Goal: Transaction & Acquisition: Purchase product/service

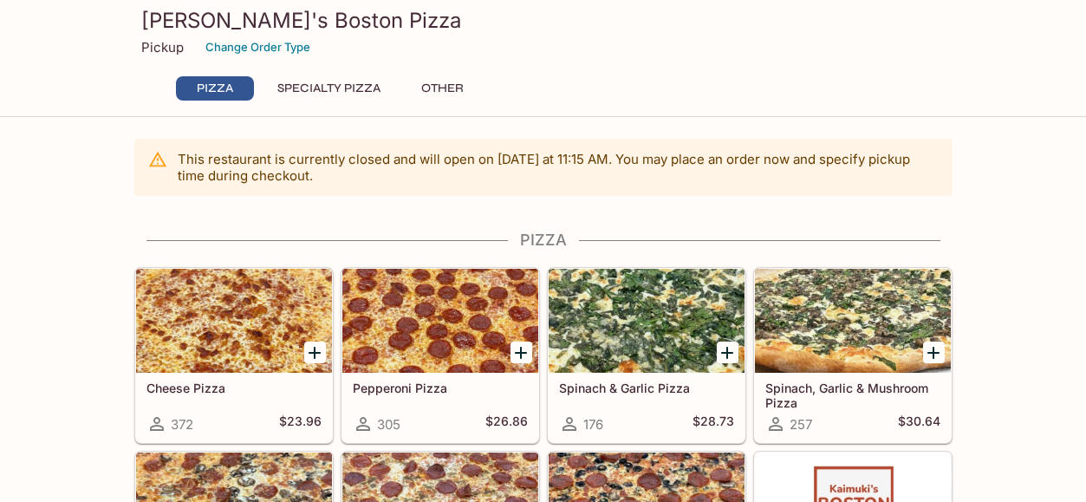
scroll to position [101, 0]
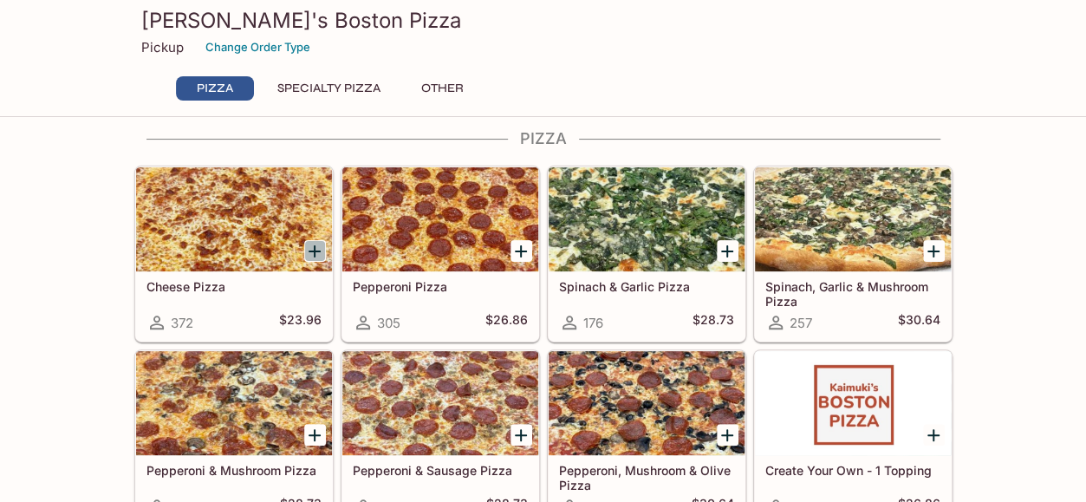
click at [314, 247] on icon "Add Cheese Pizza" at bounding box center [315, 251] width 12 height 12
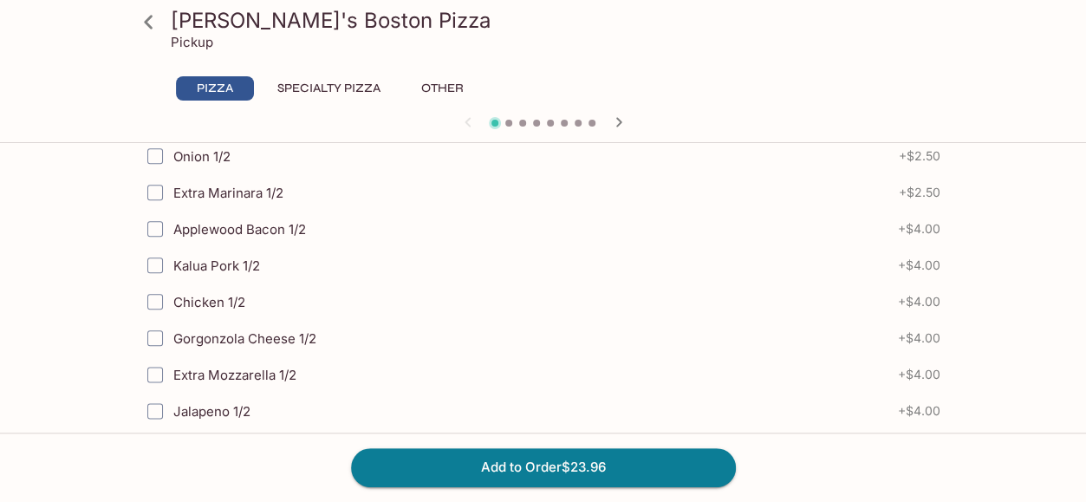
scroll to position [900, 0]
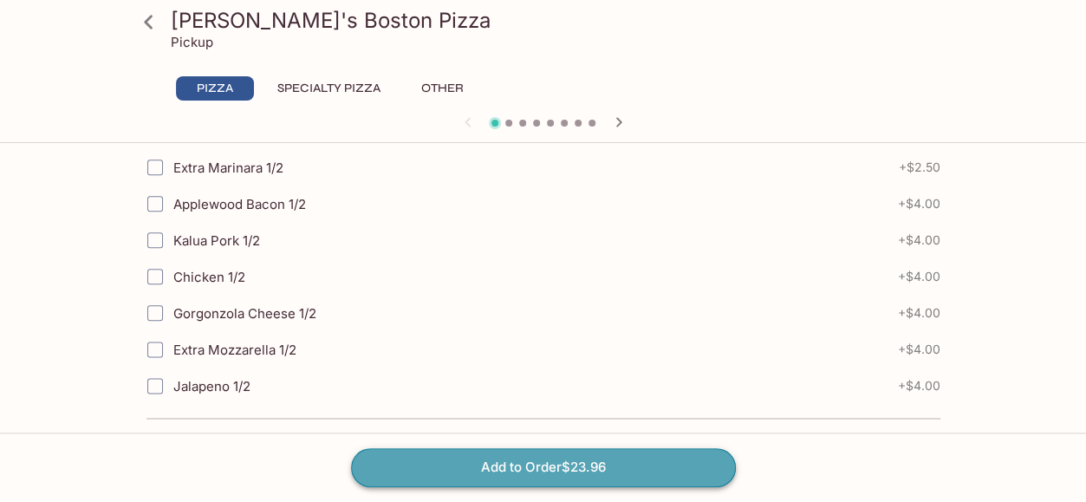
click at [510, 467] on button "Add to Order $23.96" at bounding box center [543, 467] width 385 height 38
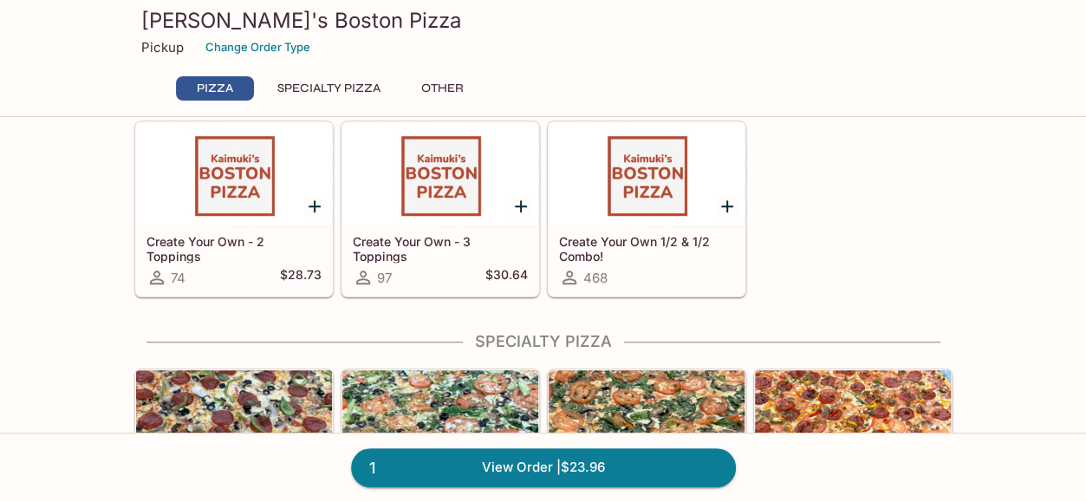
scroll to position [517, 0]
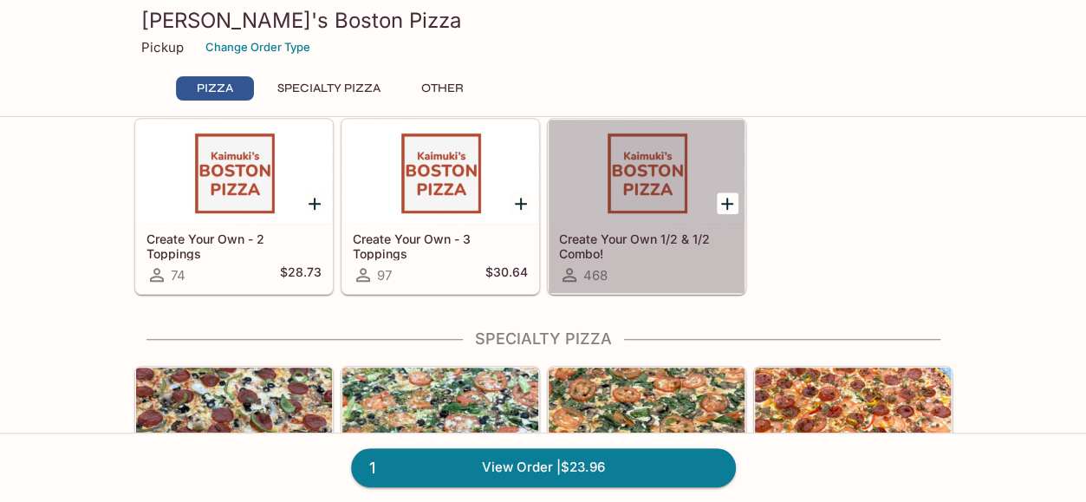
click at [666, 202] on div at bounding box center [647, 172] width 196 height 104
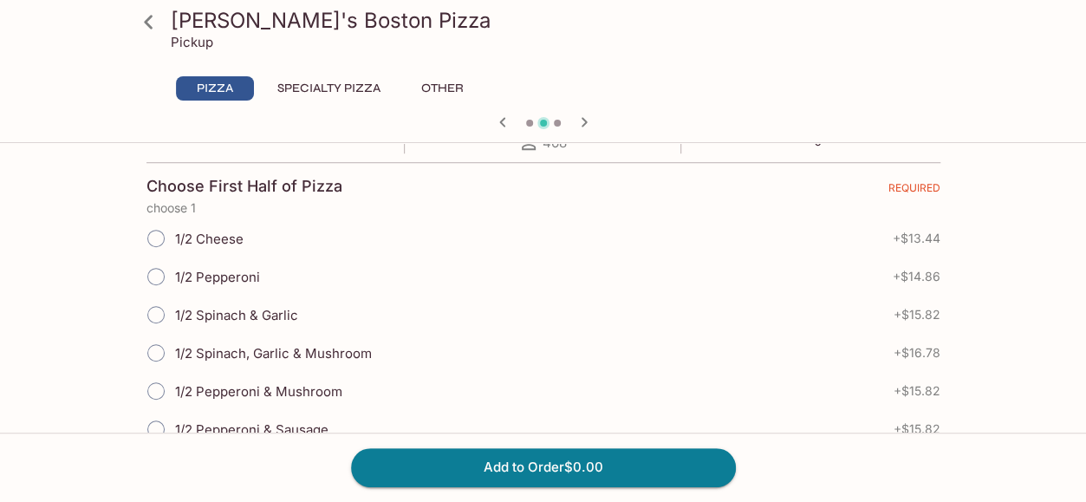
scroll to position [359, 0]
click at [160, 275] on input "1/2 Pepperoni" at bounding box center [156, 276] width 36 height 36
radio input "true"
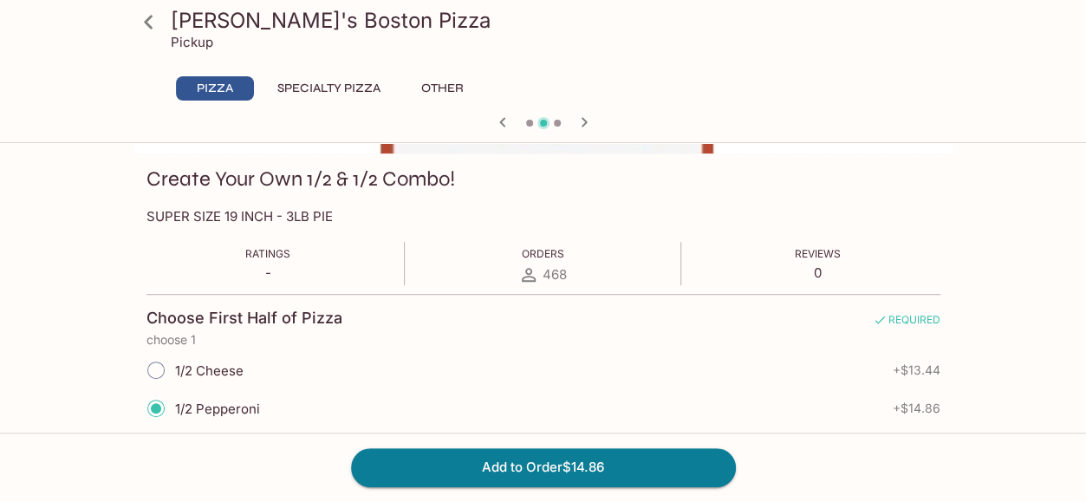
scroll to position [227, 0]
click at [581, 121] on icon "button" at bounding box center [584, 122] width 21 height 21
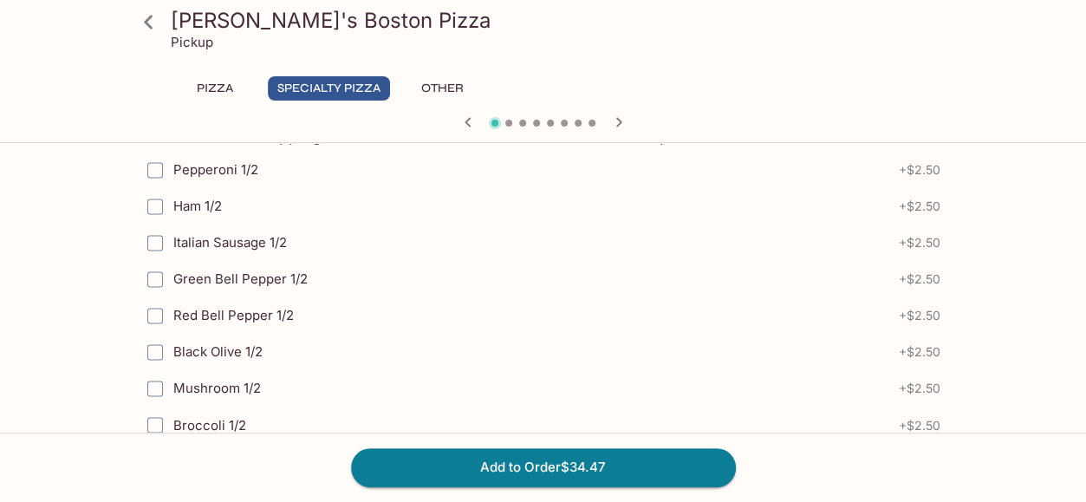
scroll to position [1200, 0]
click at [158, 339] on input "Black Olive 1/2" at bounding box center [155, 353] width 35 height 35
checkbox input "true"
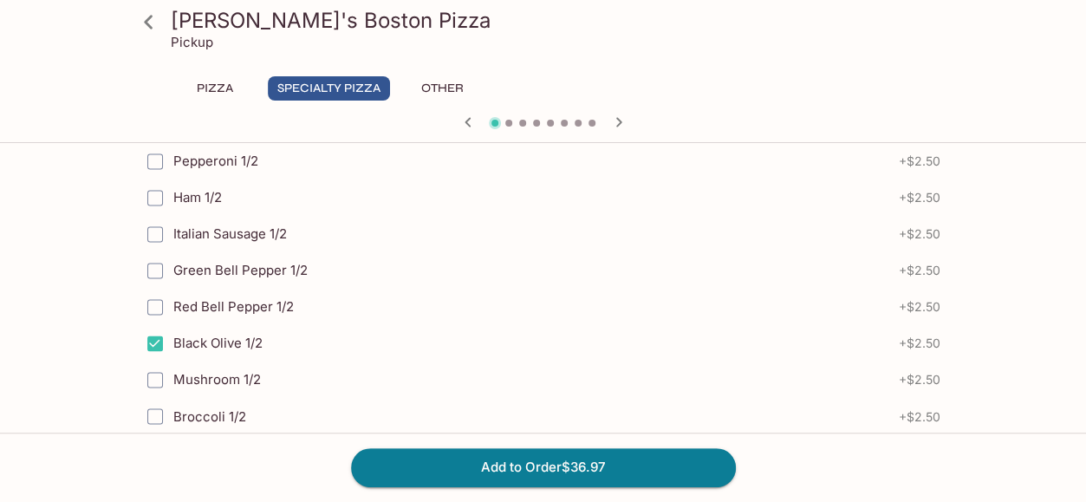
scroll to position [1210, 0]
click at [158, 258] on input "Green Bell Pepper 1/2" at bounding box center [155, 269] width 35 height 35
checkbox input "true"
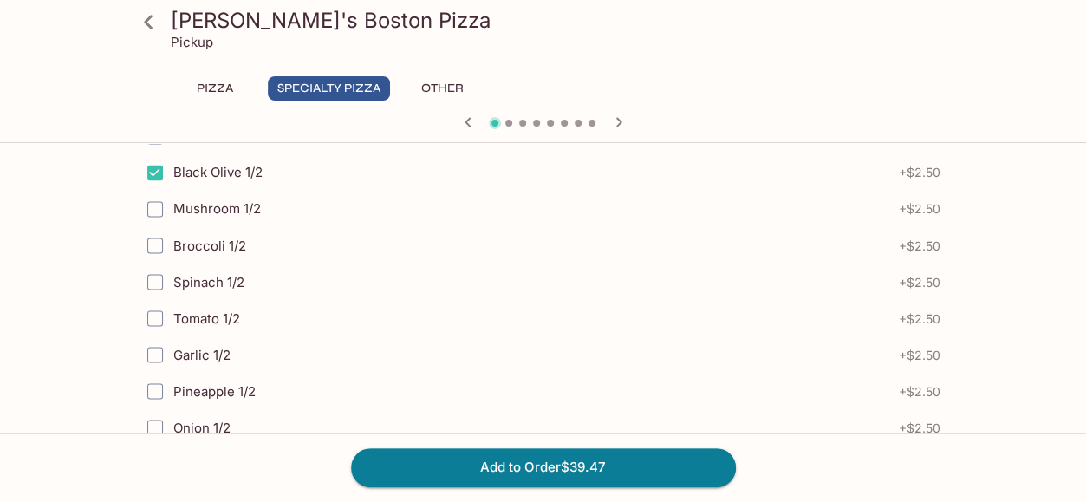
scroll to position [1382, 0]
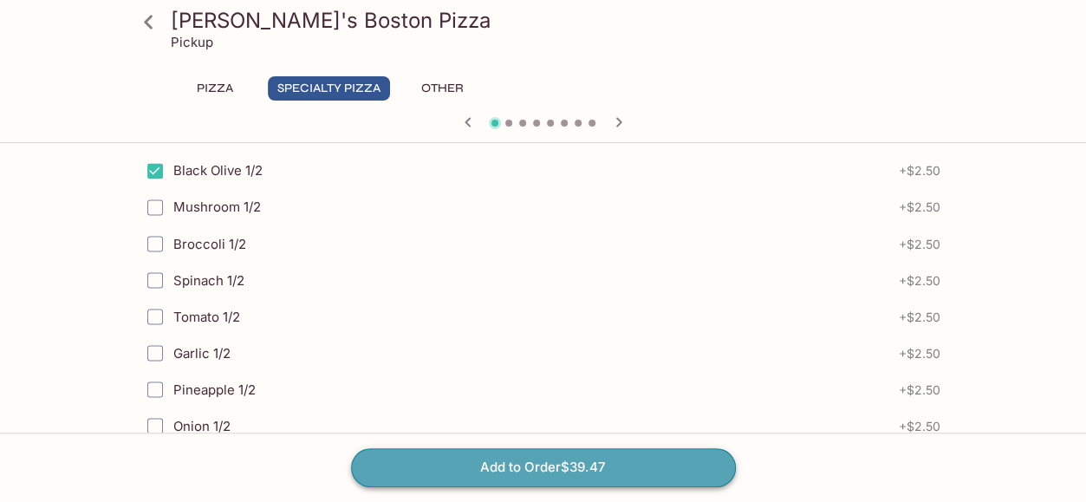
click at [528, 464] on button "Add to Order $39.47" at bounding box center [543, 467] width 385 height 38
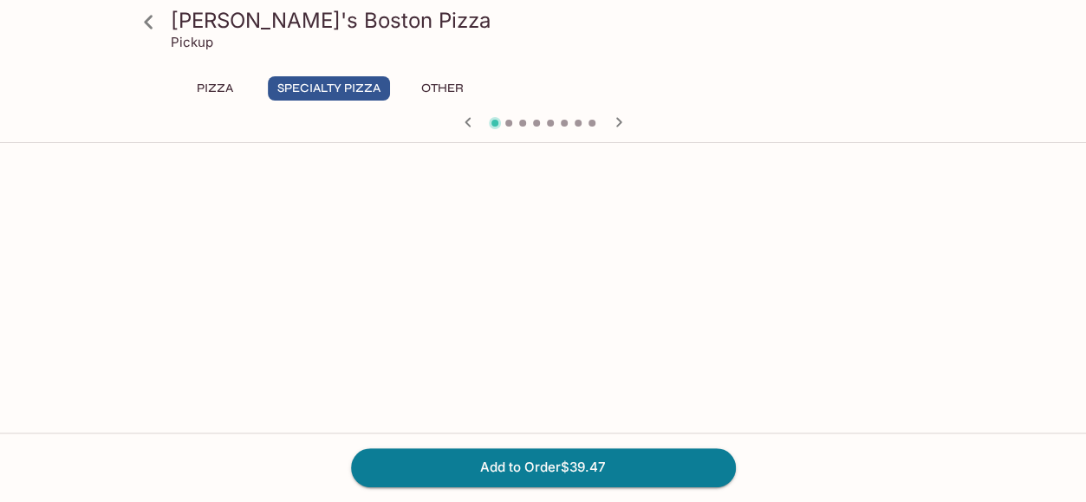
scroll to position [2061, 0]
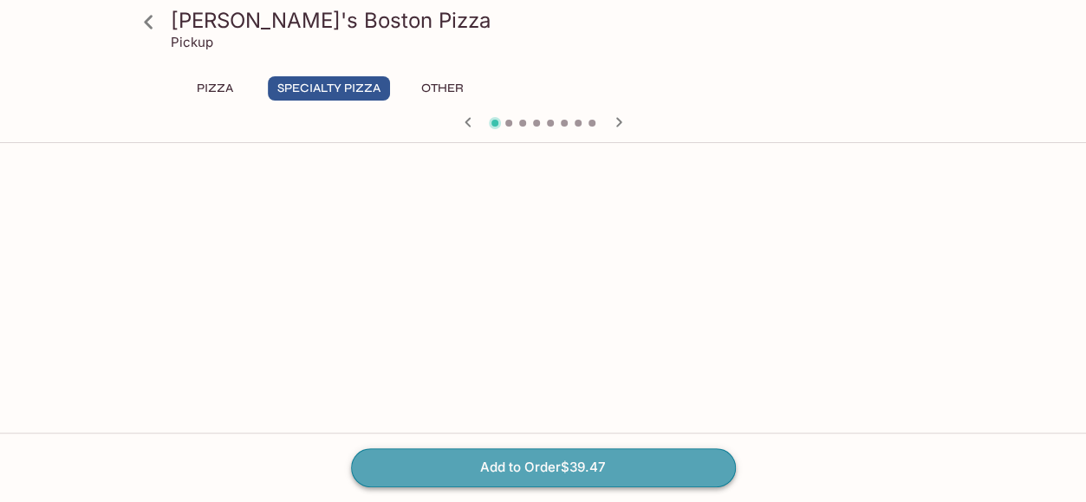
click at [520, 455] on button "Add to Order $39.47" at bounding box center [543, 467] width 385 height 38
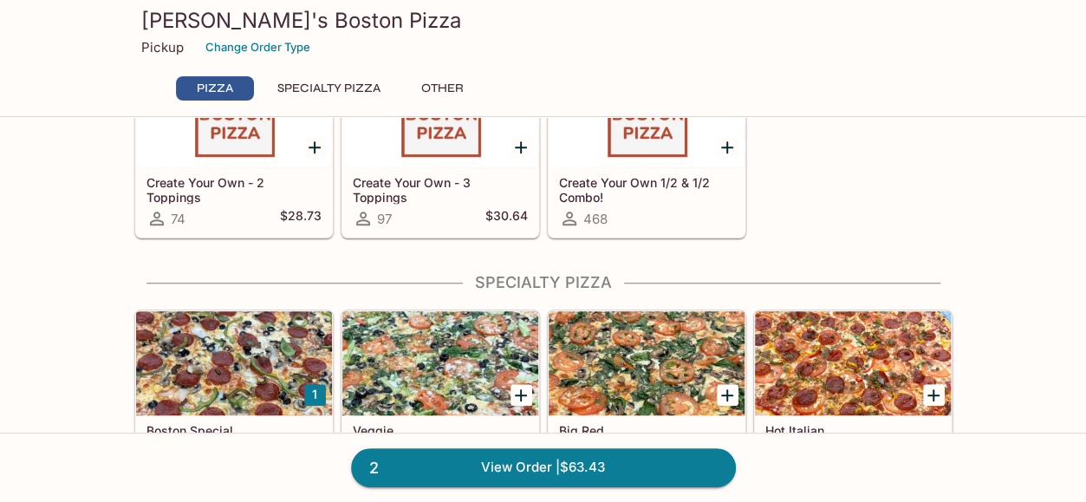
scroll to position [593, 0]
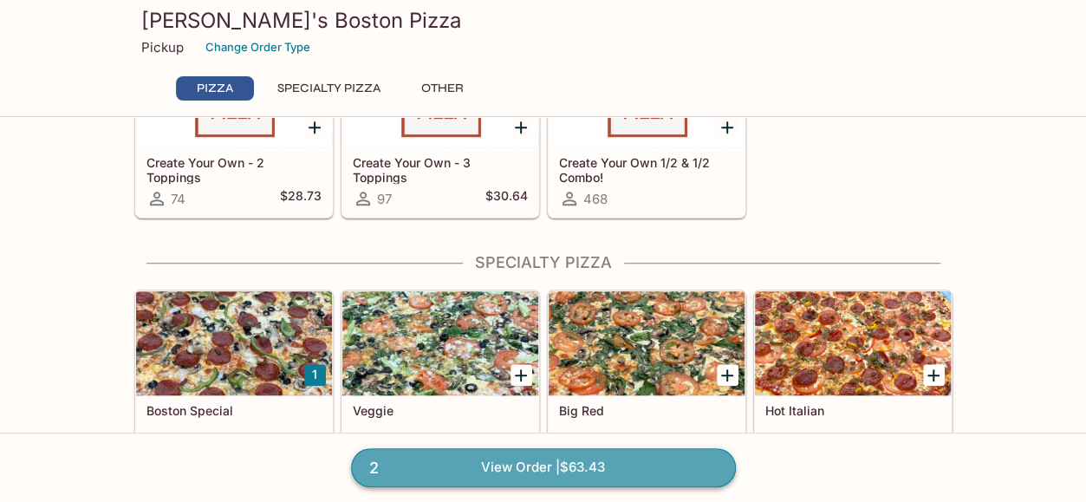
click at [503, 465] on link "2 View Order | $63.43" at bounding box center [543, 467] width 385 height 38
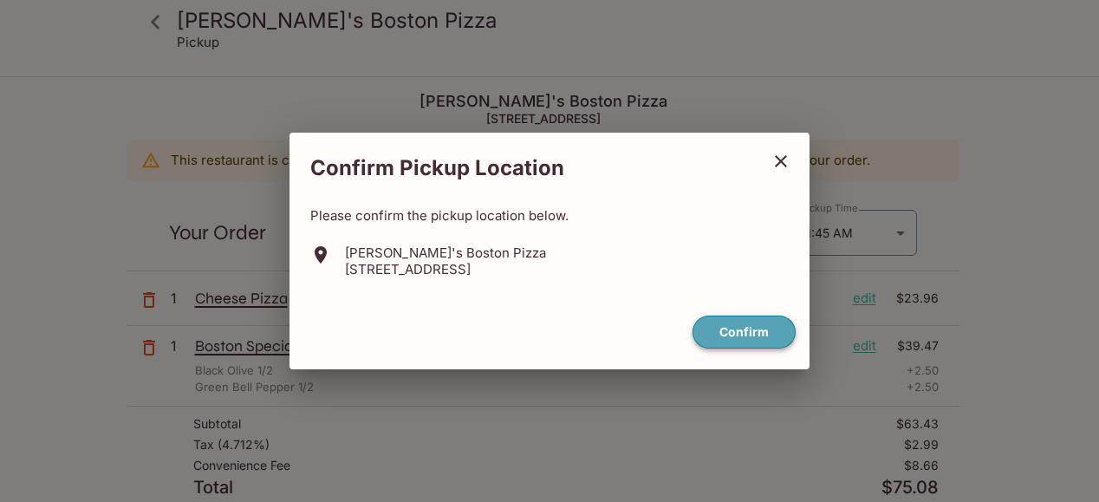
click at [739, 327] on button "Confirm" at bounding box center [744, 333] width 103 height 34
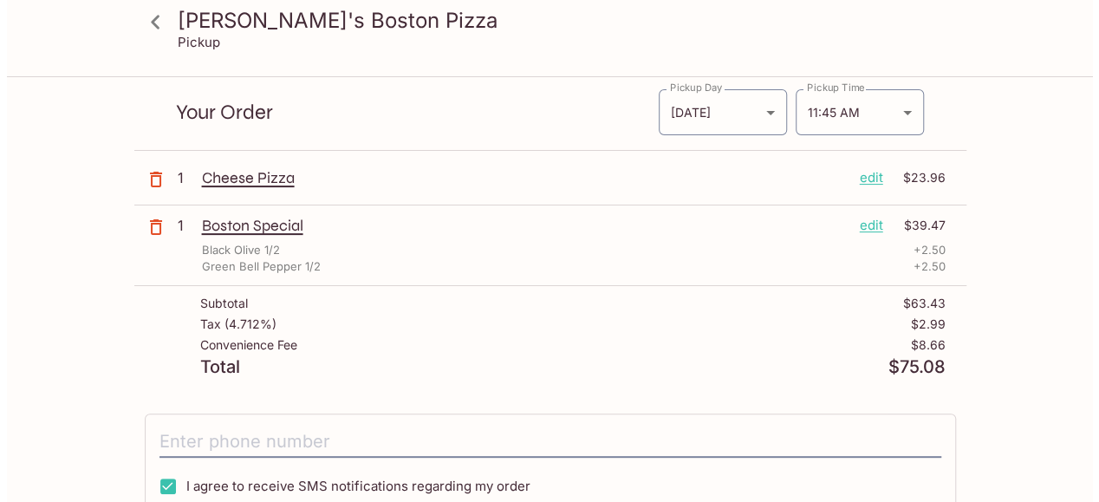
scroll to position [121, 0]
click at [864, 223] on p "edit" at bounding box center [864, 224] width 23 height 19
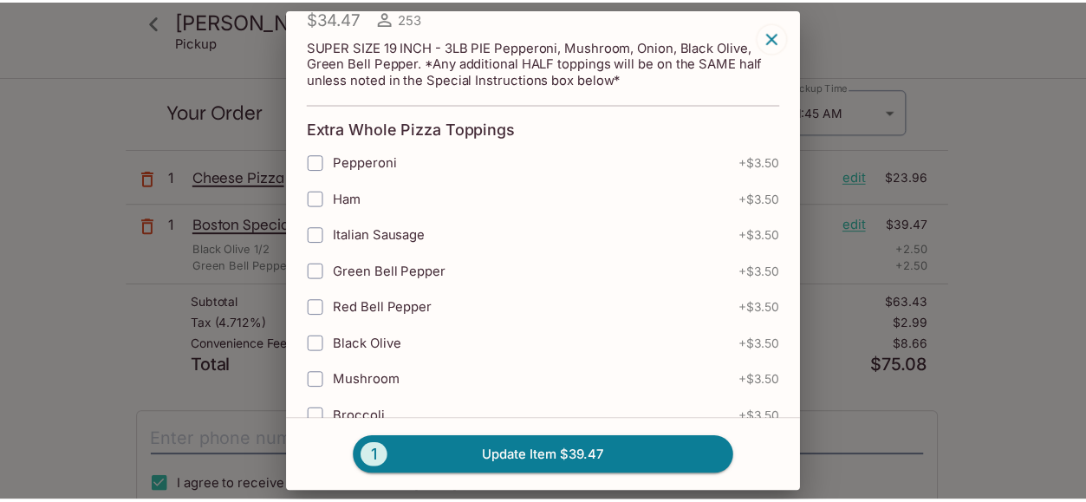
scroll to position [0, 0]
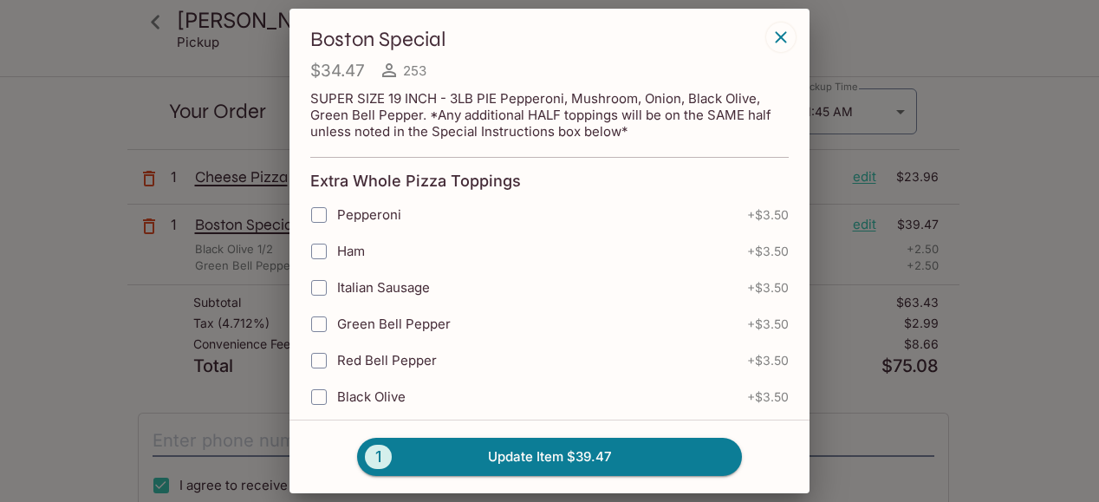
click at [777, 41] on icon "button" at bounding box center [780, 36] width 11 height 11
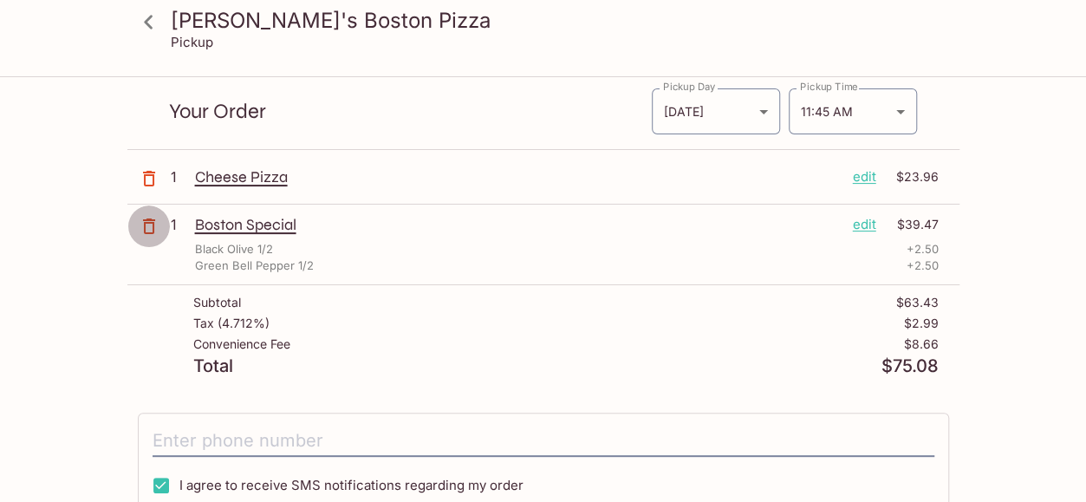
click at [144, 230] on icon "button" at bounding box center [149, 226] width 12 height 16
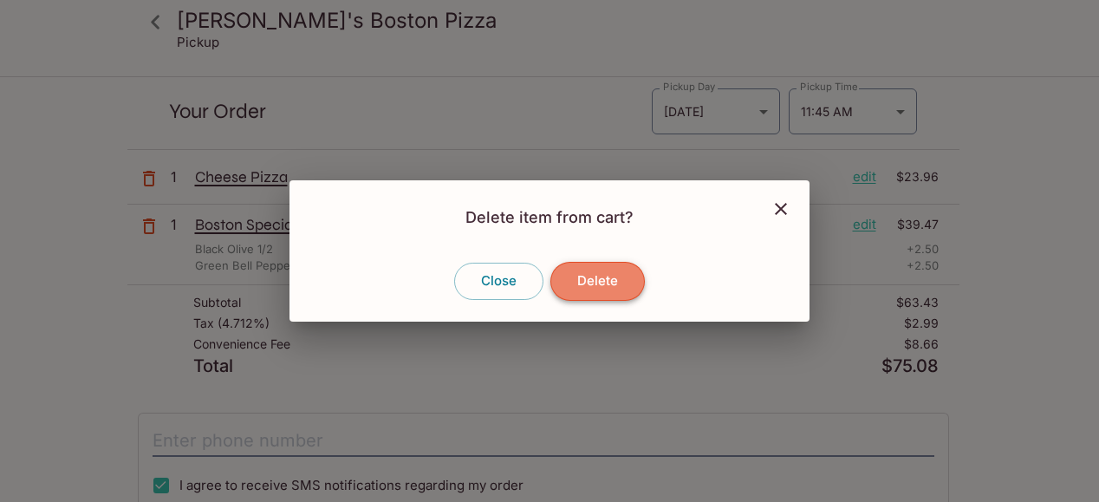
click at [605, 278] on button "Delete" at bounding box center [598, 281] width 95 height 38
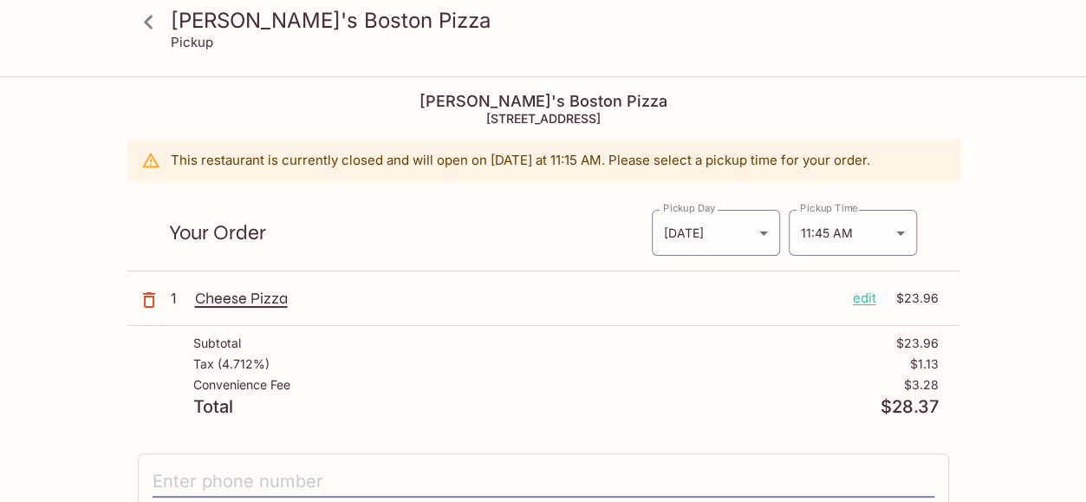
scroll to position [1, 0]
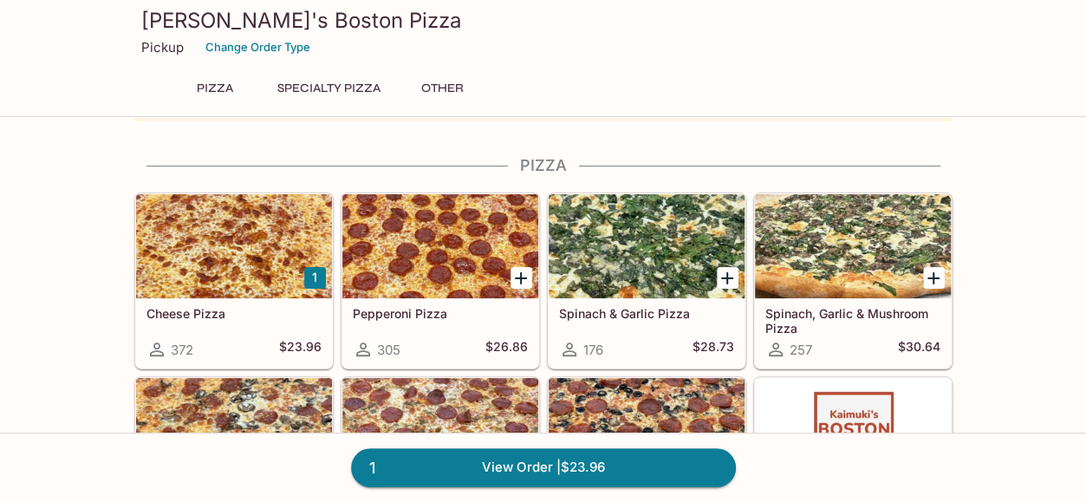
scroll to position [75, 0]
click at [518, 284] on icon "Add Pepperoni Pizza" at bounding box center [521, 278] width 21 height 21
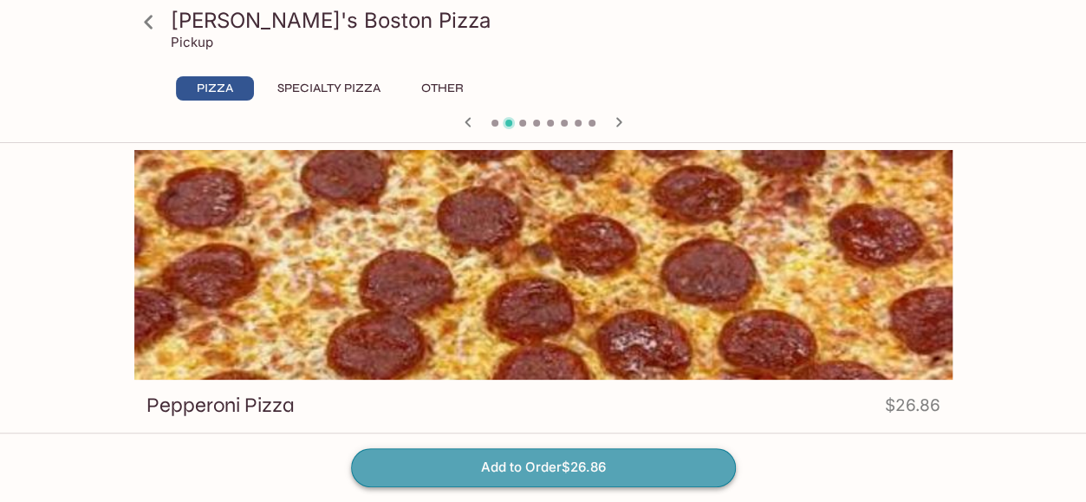
click at [486, 466] on button "Add to Order $26.86" at bounding box center [543, 467] width 385 height 38
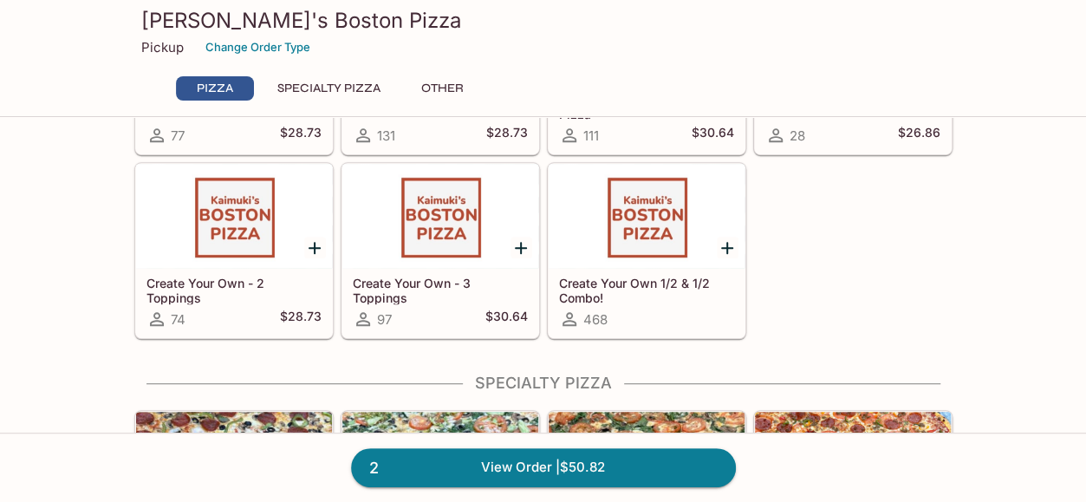
scroll to position [472, 0]
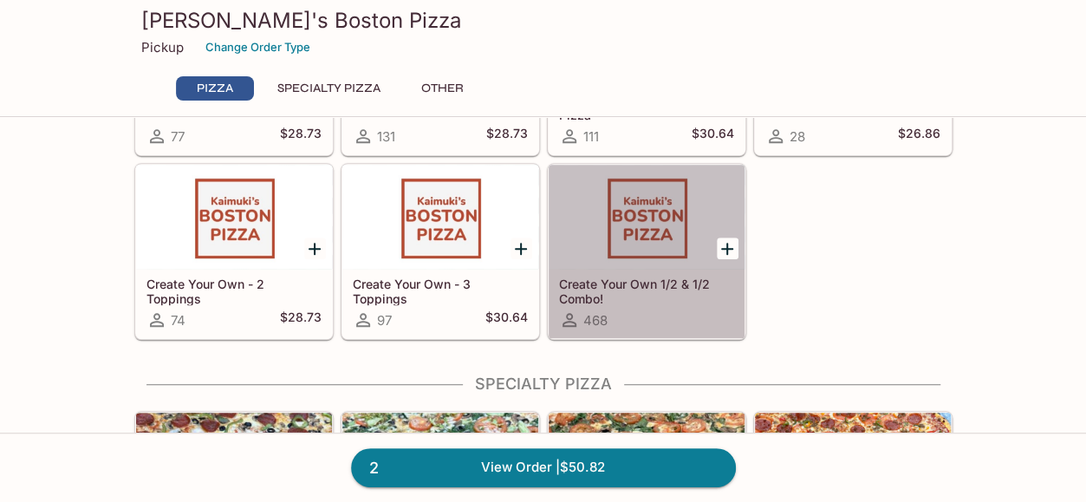
click at [624, 271] on div "Create Your Own 1/2 & 1/2 Combo! 468" at bounding box center [647, 303] width 196 height 69
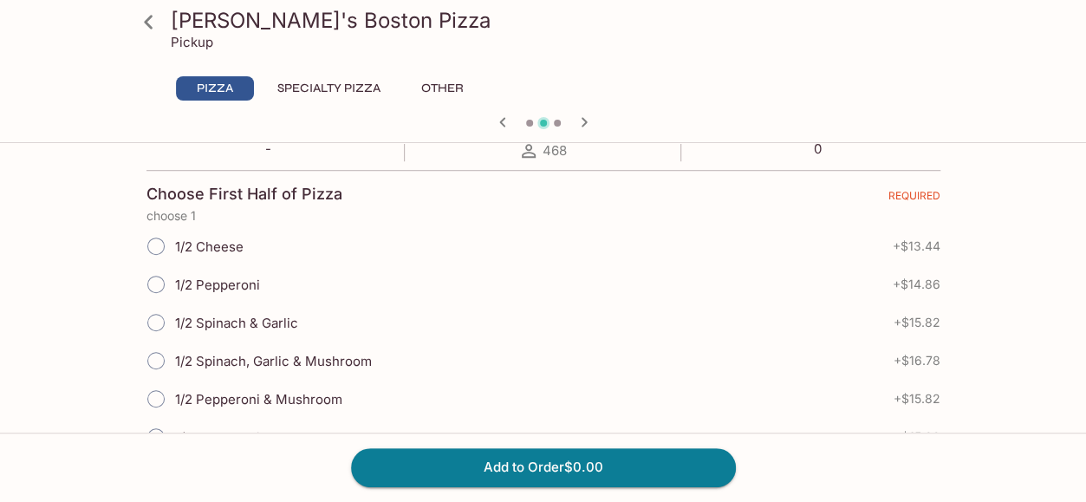
scroll to position [353, 0]
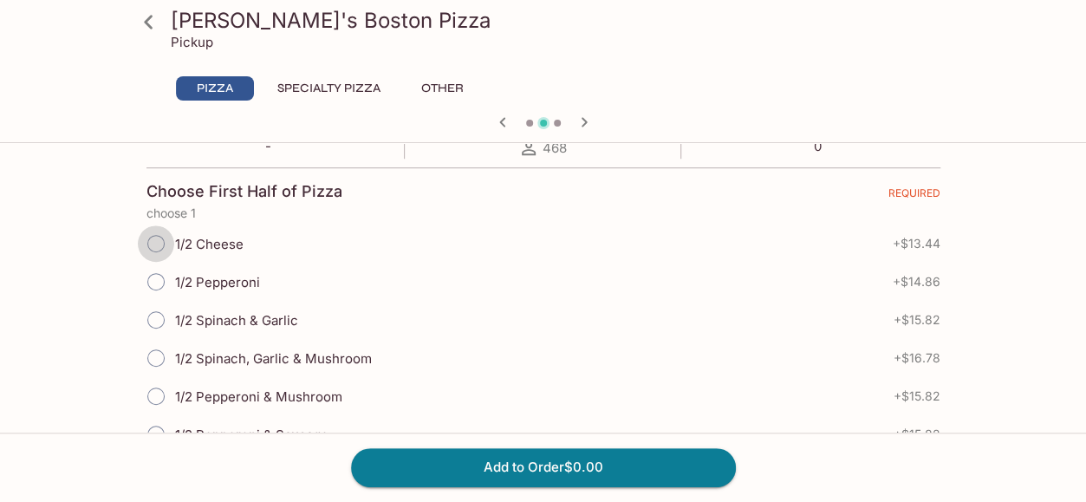
click at [156, 247] on input "1/2 Cheese" at bounding box center [156, 243] width 36 height 36
radio input "true"
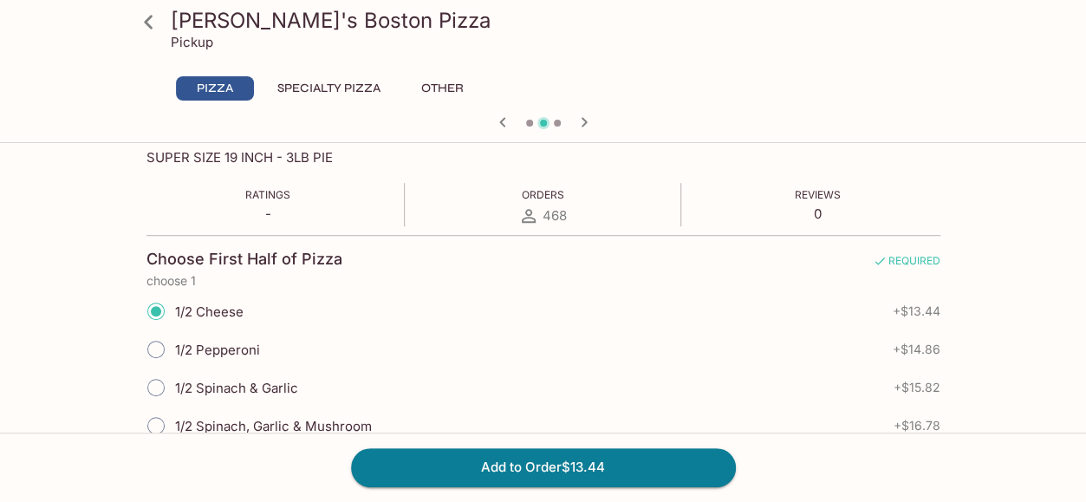
scroll to position [198, 0]
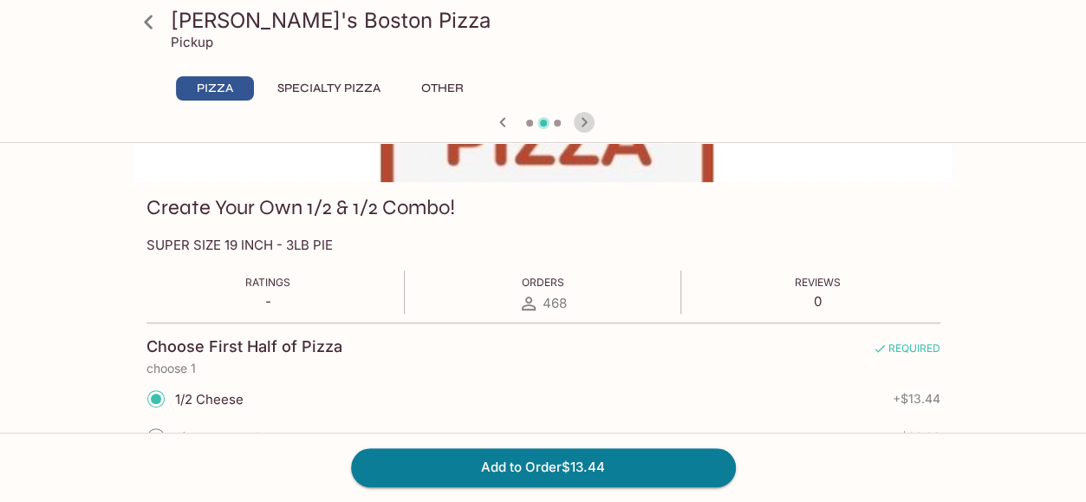
click at [582, 124] on icon "button" at bounding box center [584, 122] width 6 height 10
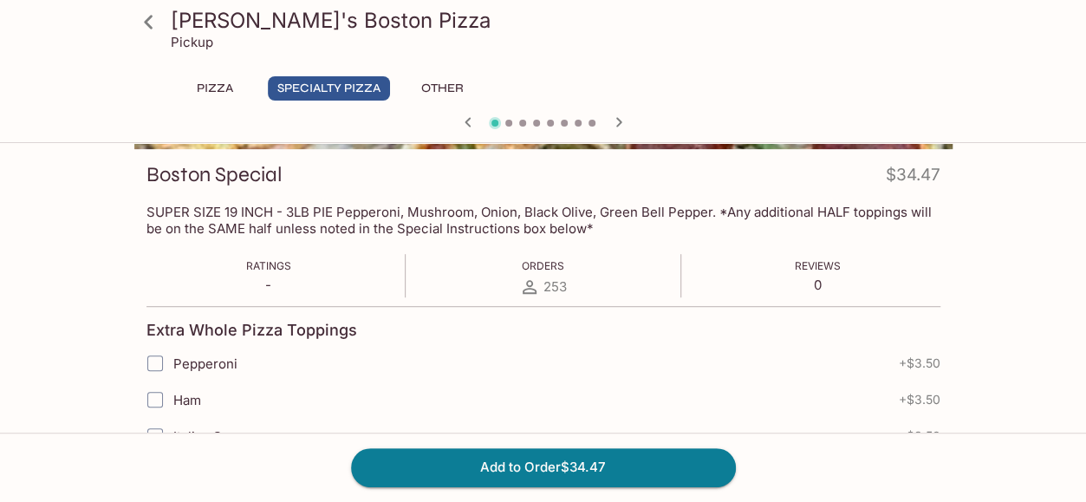
scroll to position [230, 0]
click at [468, 118] on icon "button" at bounding box center [468, 122] width 6 height 10
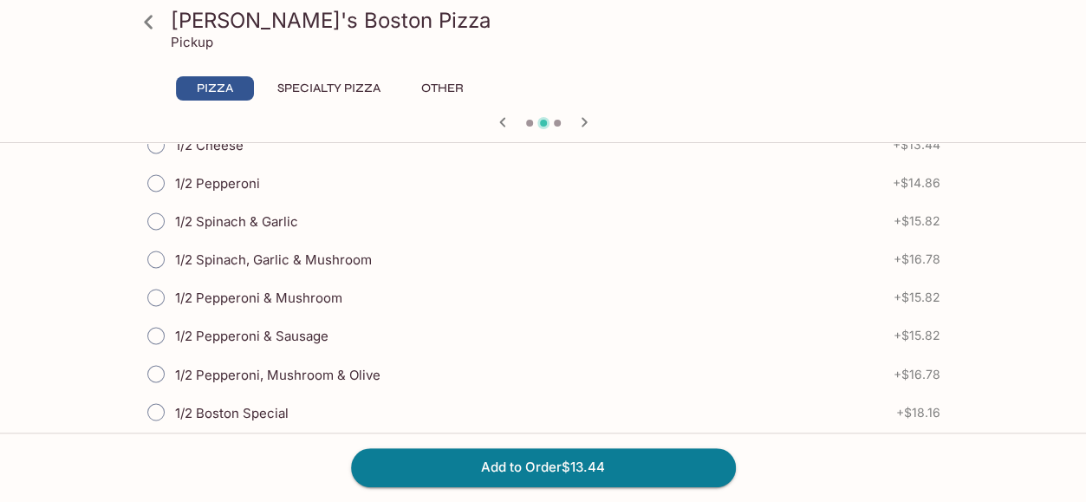
scroll to position [1280, 0]
click at [156, 242] on input "1/2 Spinach, Garlic & Mushroom" at bounding box center [156, 260] width 36 height 36
radio input "true"
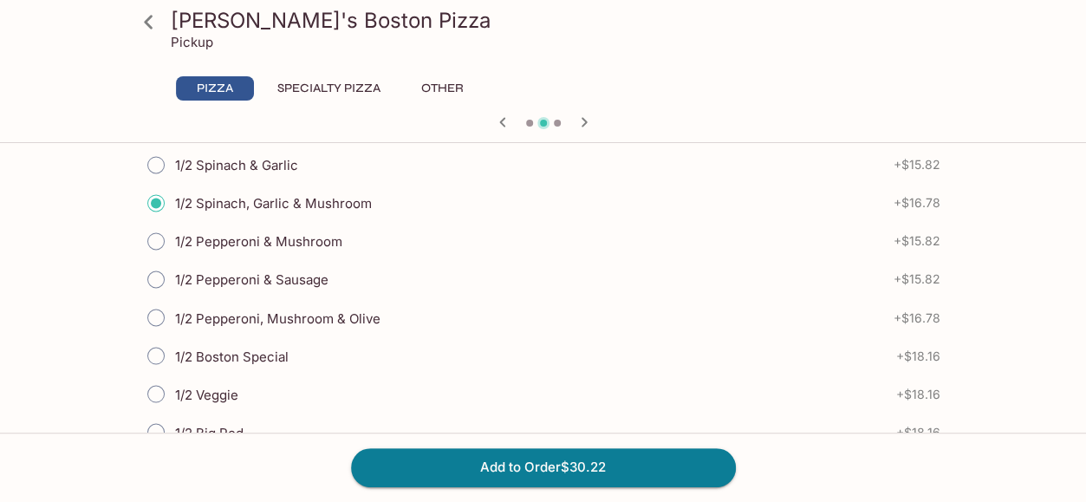
scroll to position [1339, 0]
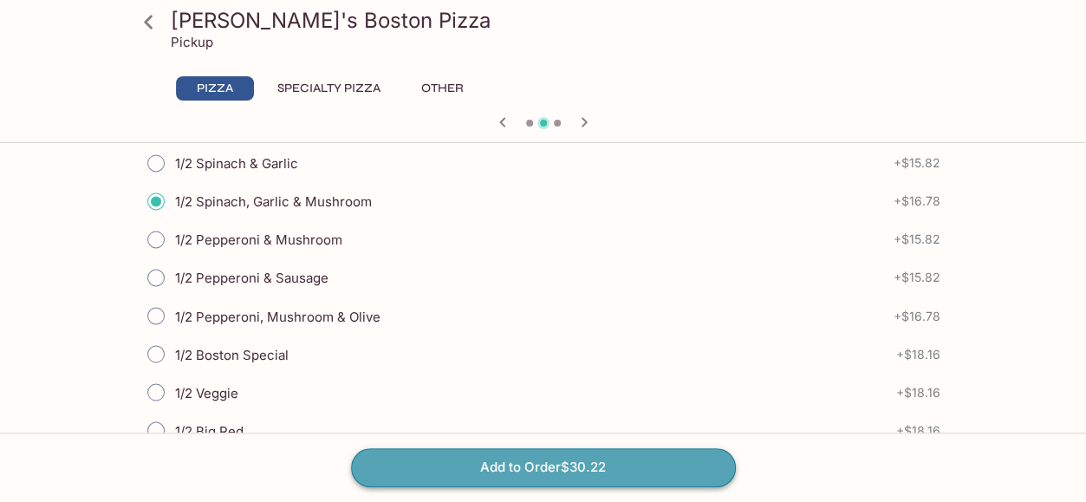
click at [480, 467] on button "Add to Order $30.22" at bounding box center [543, 467] width 385 height 38
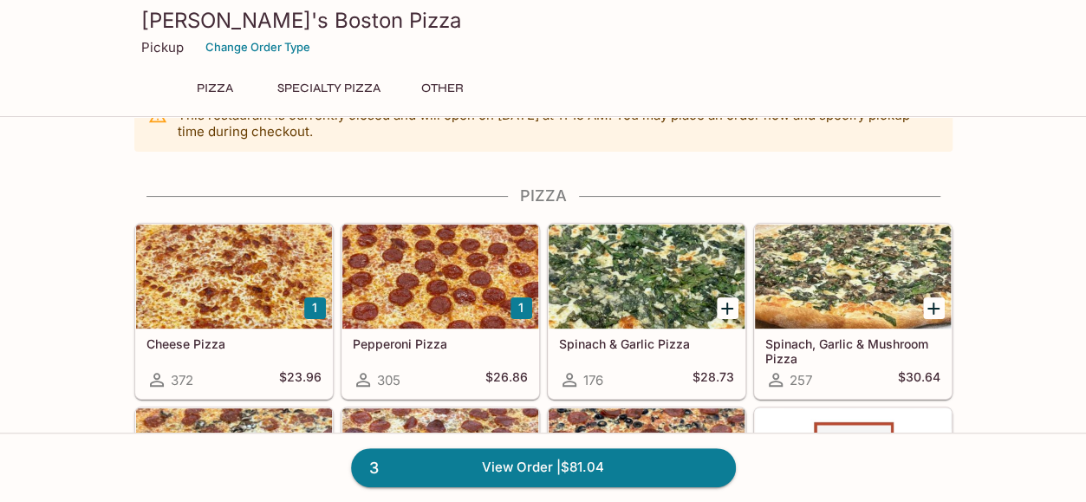
scroll to position [47, 0]
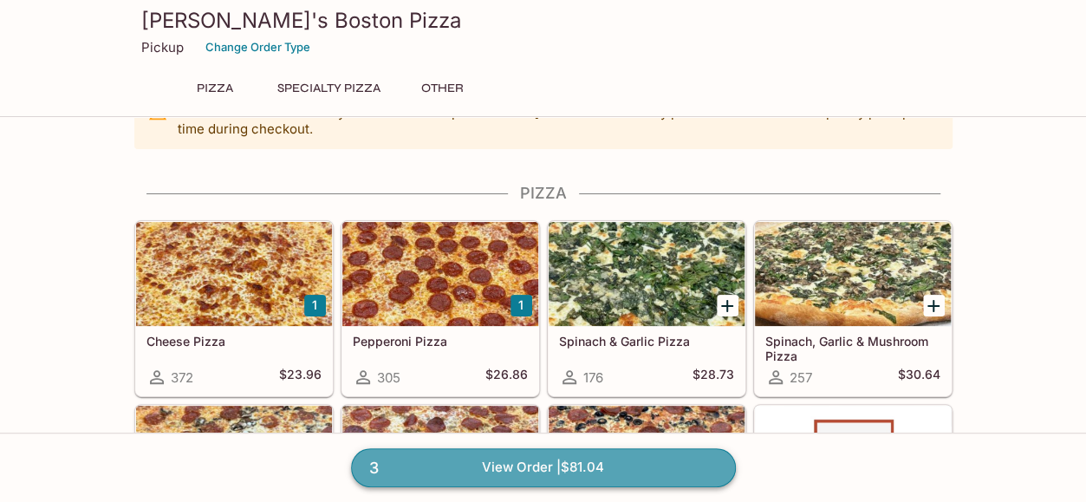
click at [529, 462] on link "3 View Order | $81.04" at bounding box center [543, 467] width 385 height 38
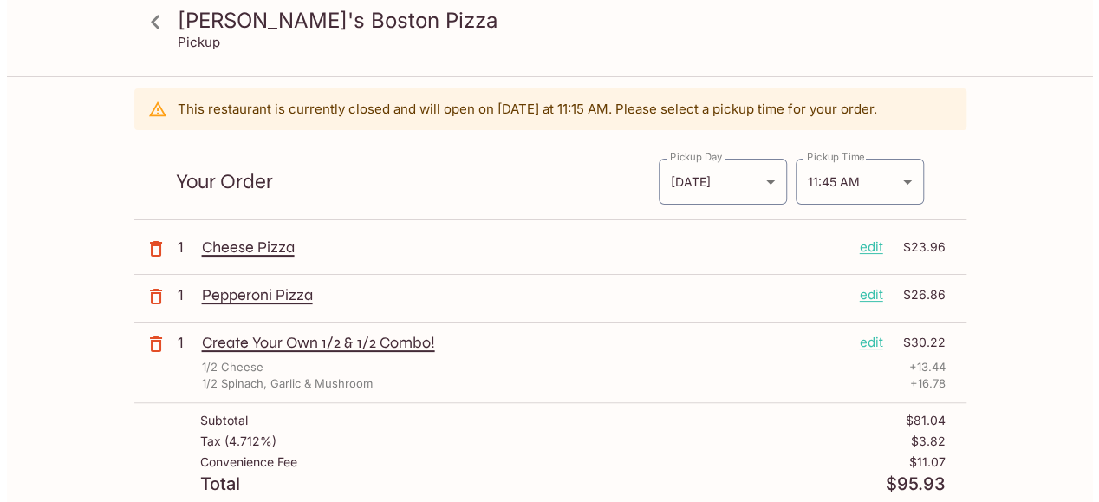
scroll to position [54, 0]
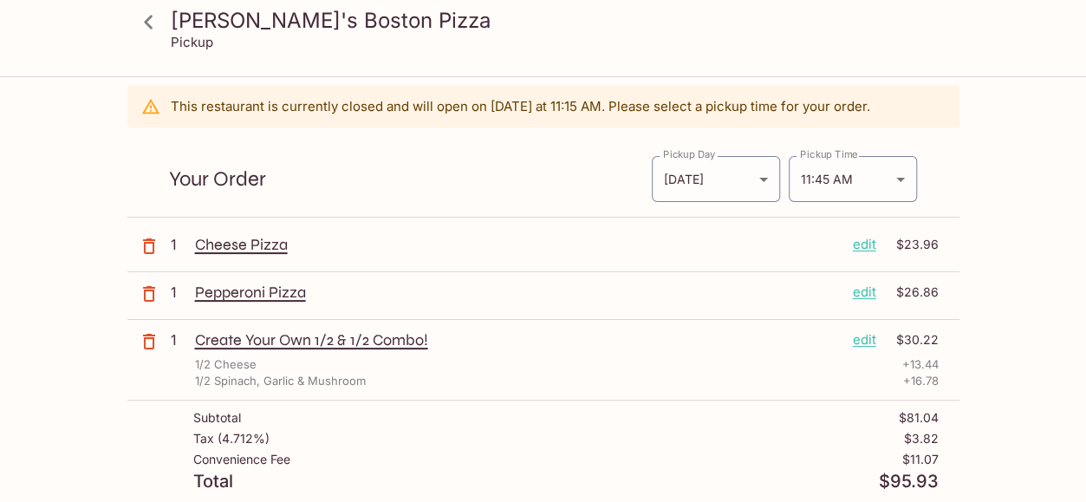
click at [869, 245] on p "edit" at bounding box center [864, 244] width 23 height 19
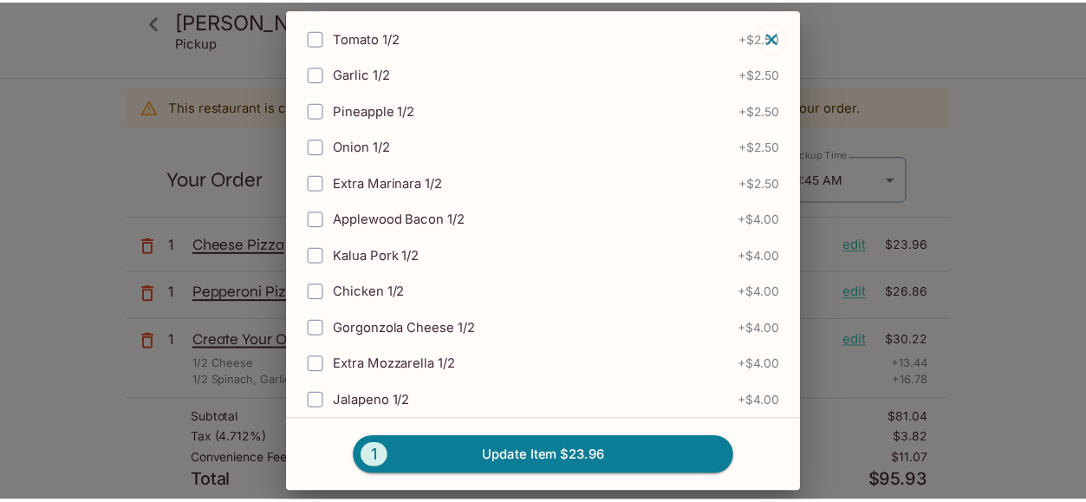
scroll to position [806, 0]
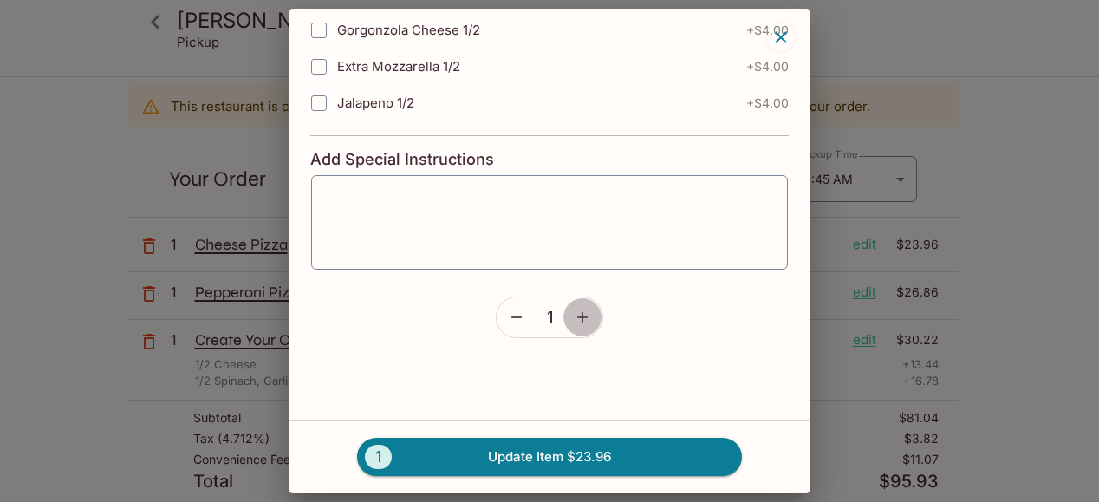
click at [564, 304] on button "button" at bounding box center [583, 317] width 40 height 40
click at [786, 37] on icon "button" at bounding box center [781, 37] width 21 height 21
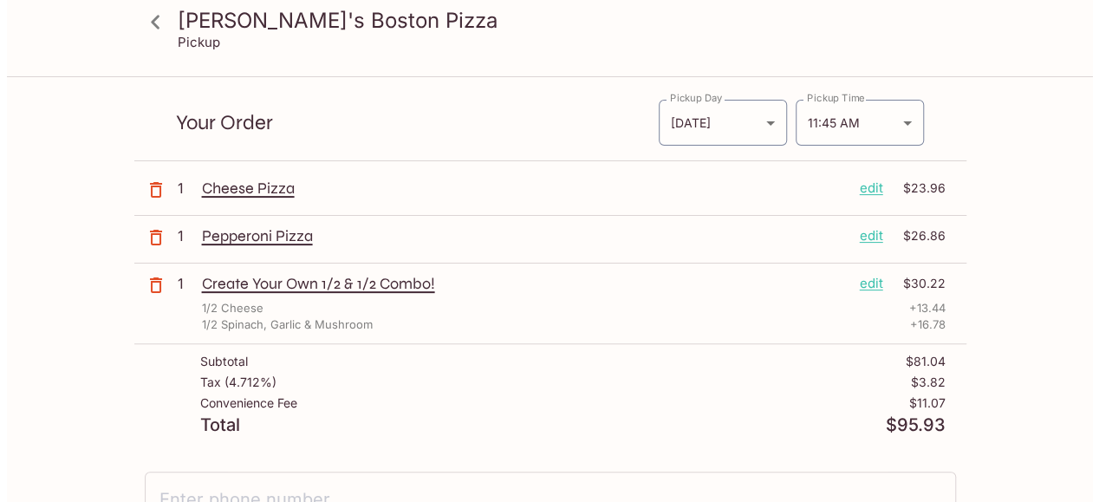
scroll to position [111, 0]
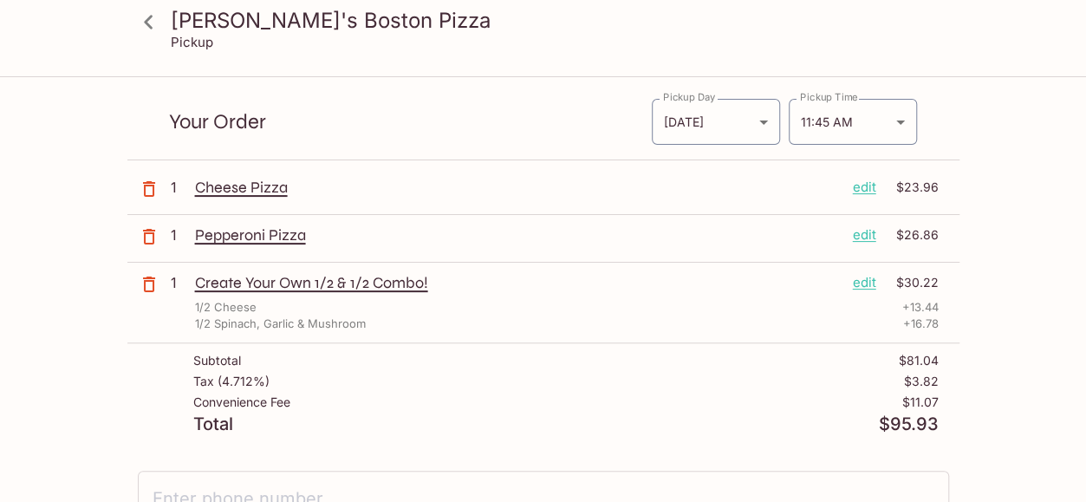
click at [857, 278] on p "edit" at bounding box center [864, 282] width 23 height 19
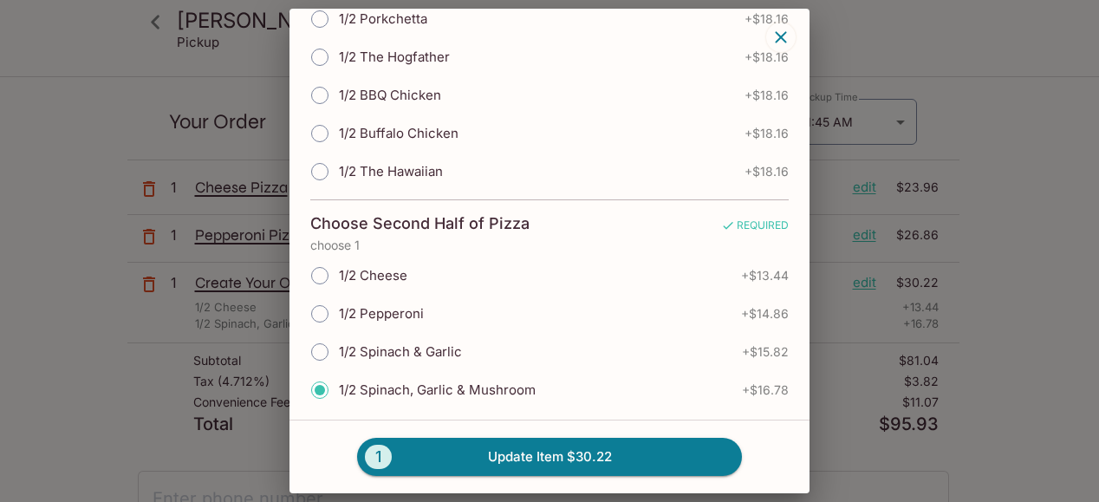
scroll to position [746, 0]
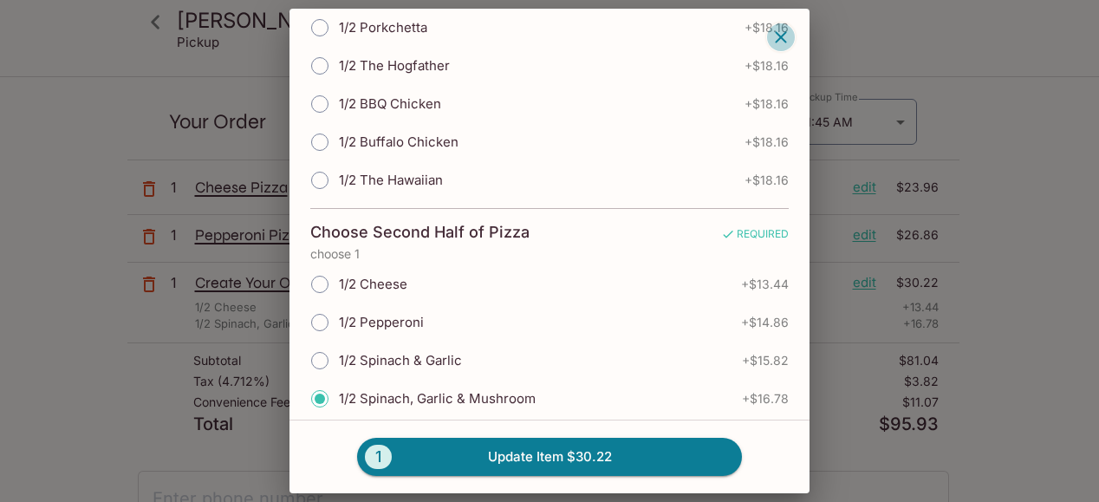
click at [781, 42] on icon "button" at bounding box center [781, 37] width 21 height 21
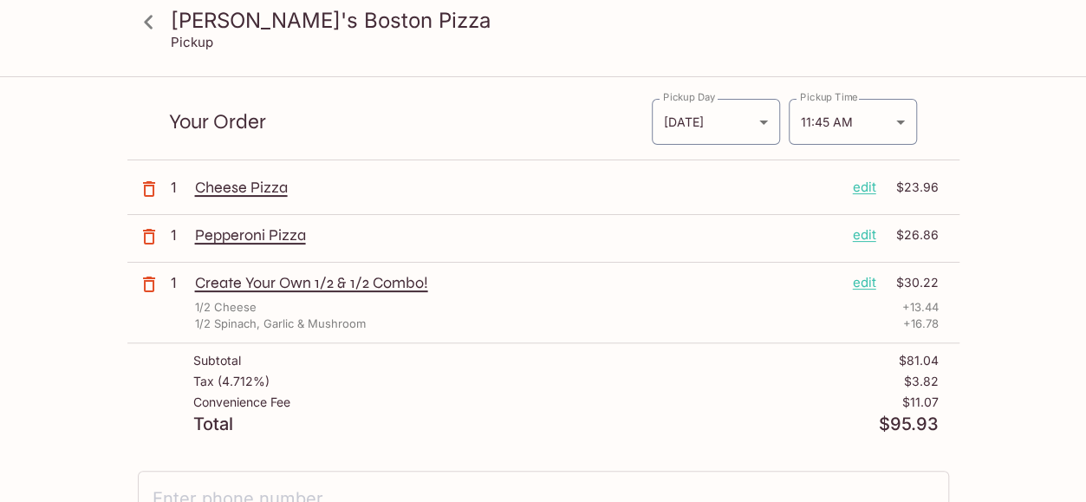
click at [858, 274] on p "edit" at bounding box center [864, 282] width 23 height 19
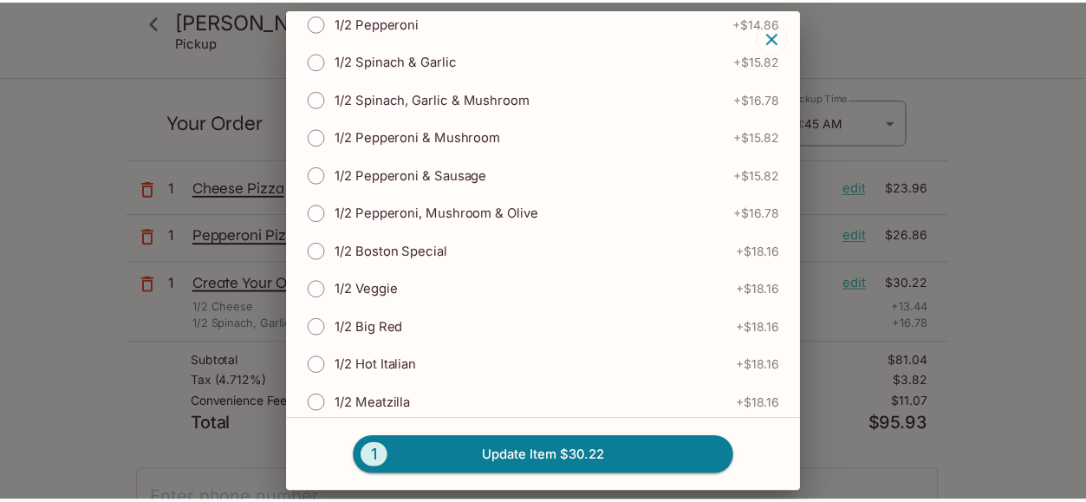
scroll to position [257, 0]
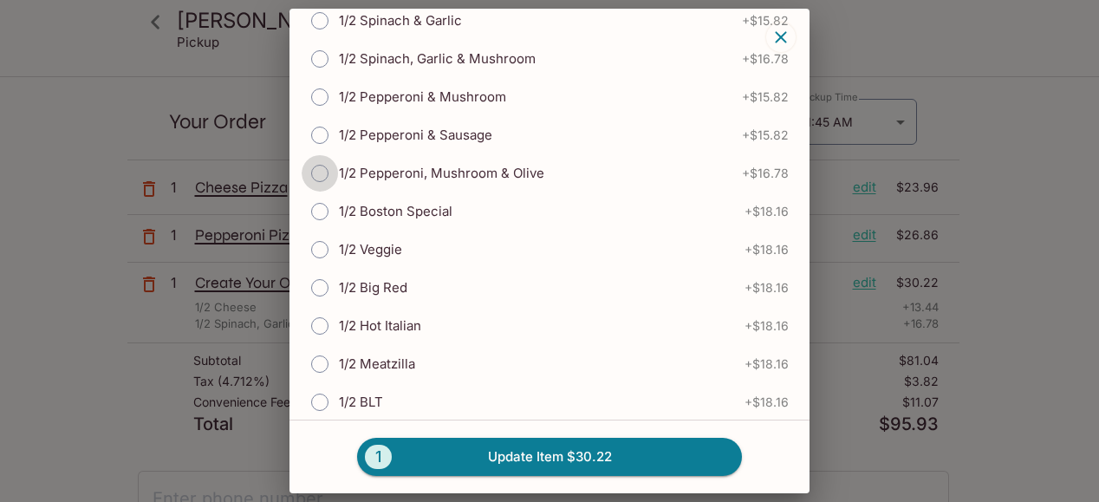
click at [324, 165] on input "1/2 Pepperoni, Mushroom & Olive" at bounding box center [320, 173] width 36 height 36
radio input "true"
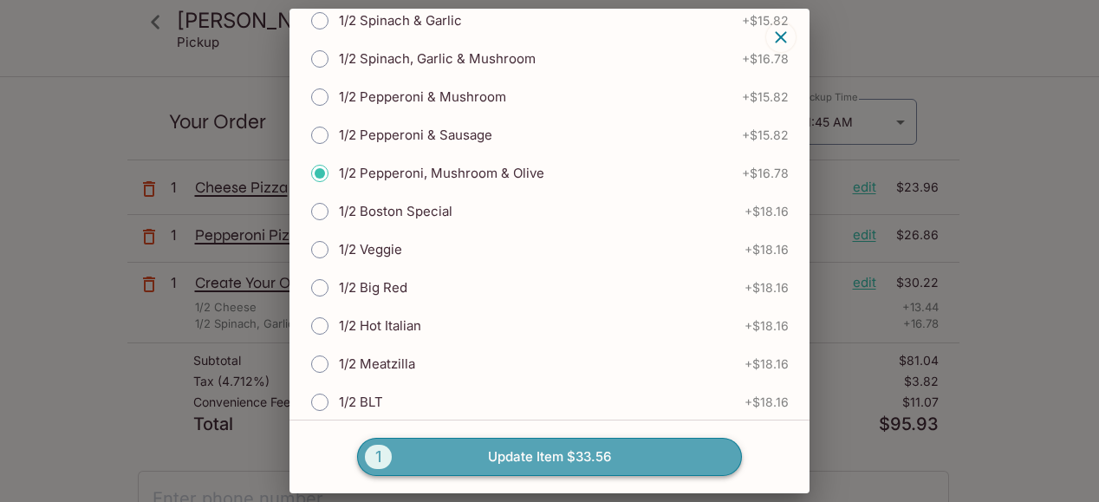
click at [521, 453] on button "1 Update Item $33.56" at bounding box center [549, 457] width 385 height 38
radio input "true"
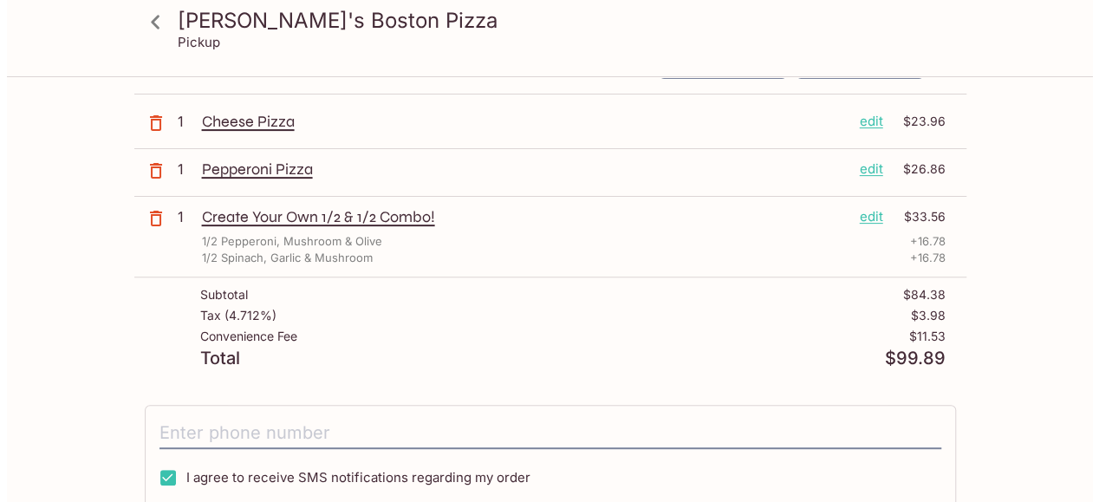
scroll to position [170, 0]
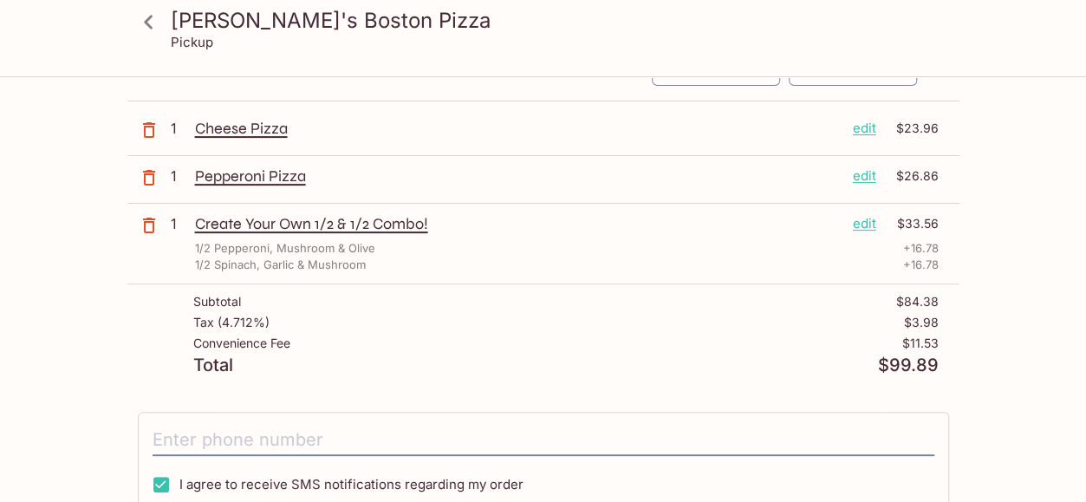
click at [858, 123] on p "edit" at bounding box center [864, 128] width 23 height 19
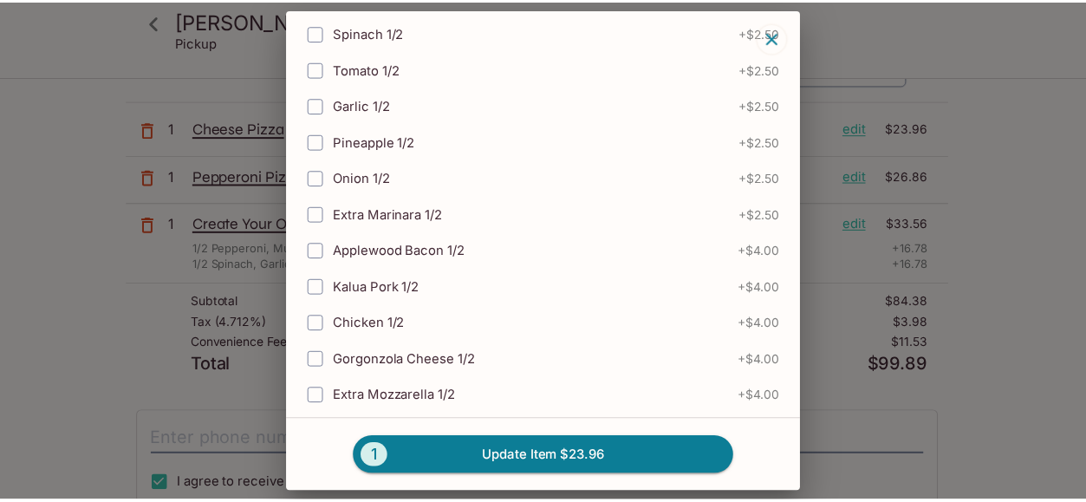
scroll to position [806, 0]
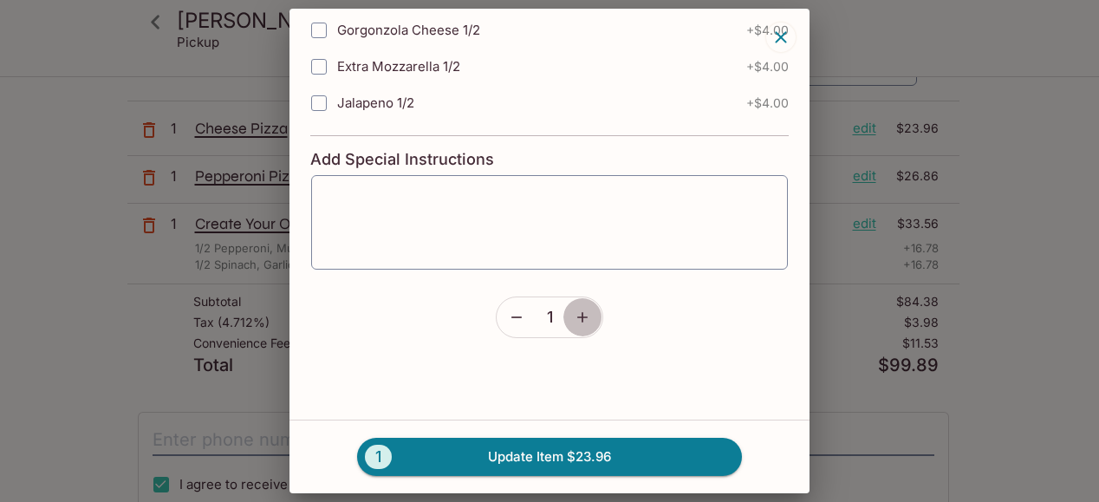
click at [574, 309] on icon "button" at bounding box center [582, 317] width 17 height 17
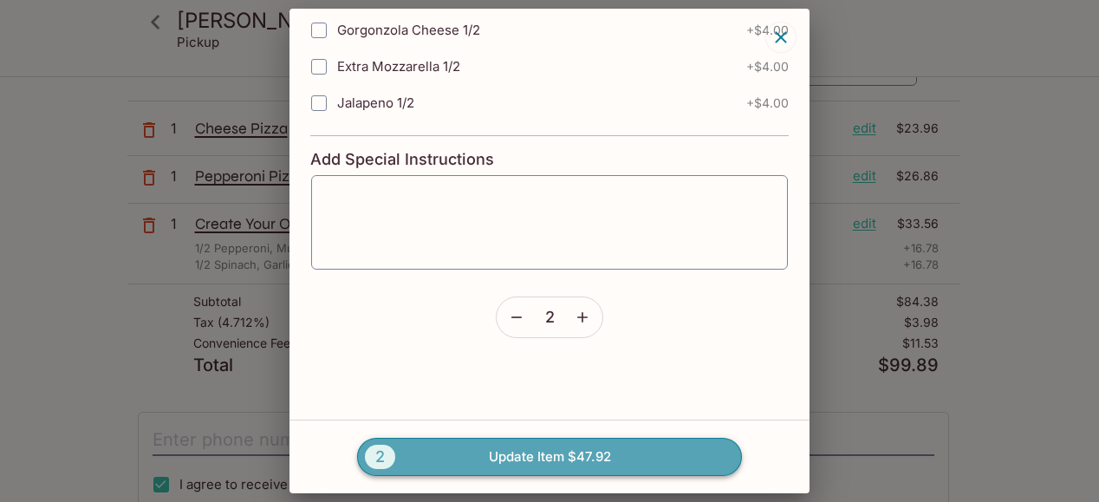
click at [550, 445] on button "2 Update Item $47.92" at bounding box center [549, 457] width 385 height 38
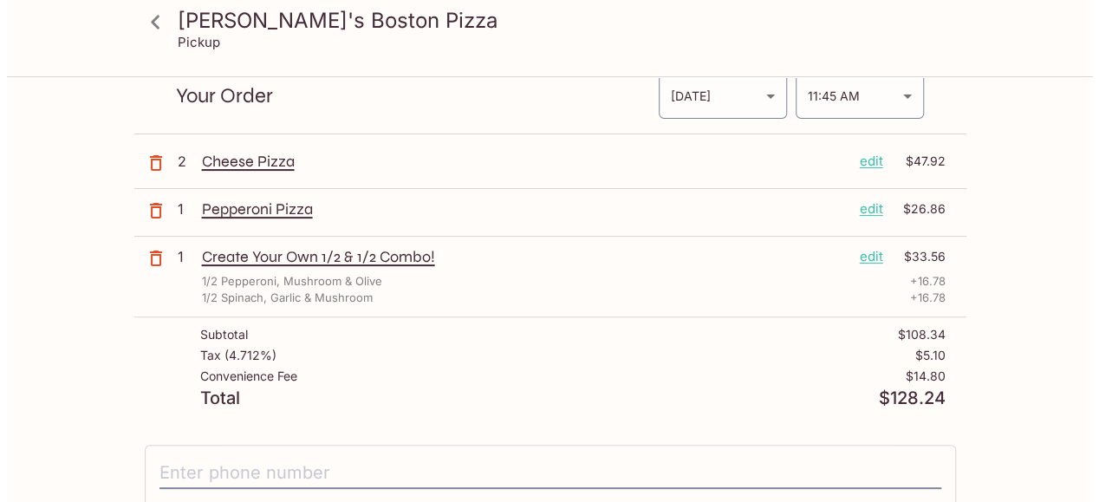
scroll to position [136, 0]
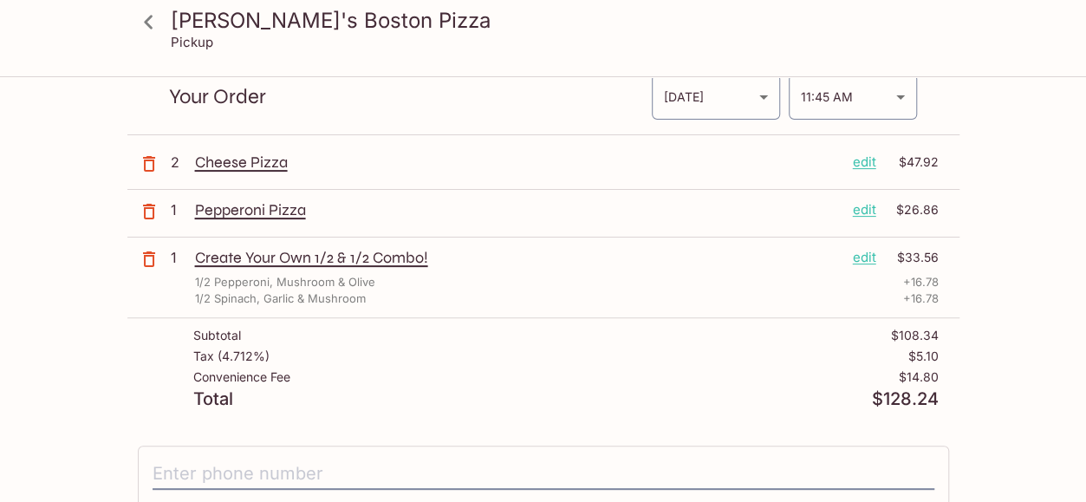
click at [399, 266] on div "Create Your Own 1/2 & 1/2 Combo! edit $33.56 1/2 Pepperoni, Mushroom & Olive + …" at bounding box center [567, 277] width 744 height 59
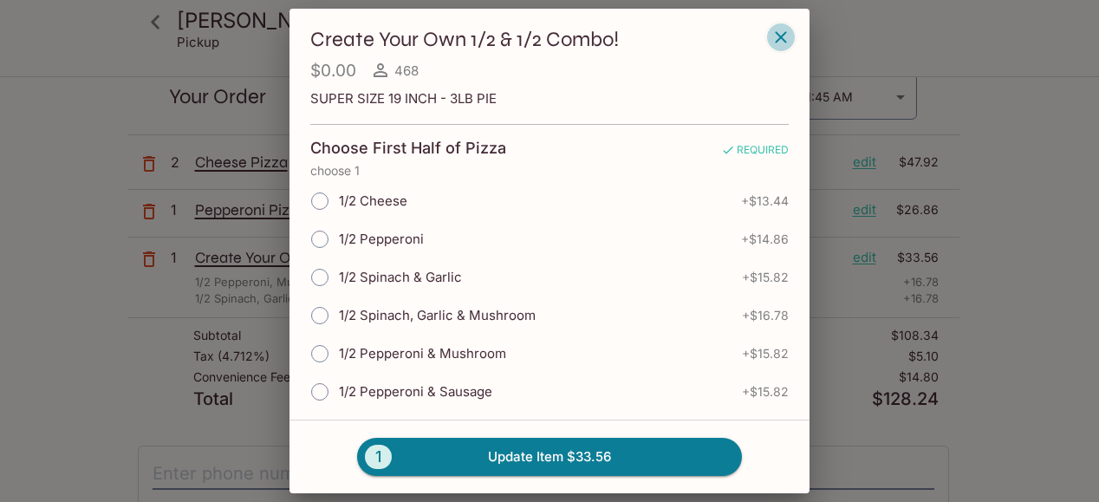
click at [775, 37] on icon "button" at bounding box center [781, 37] width 21 height 21
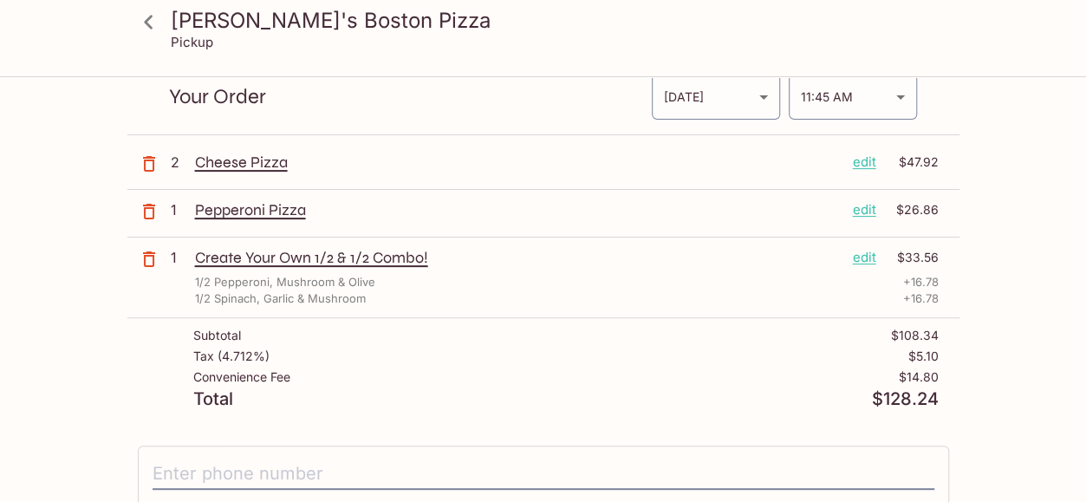
click at [869, 257] on p "edit" at bounding box center [864, 257] width 23 height 19
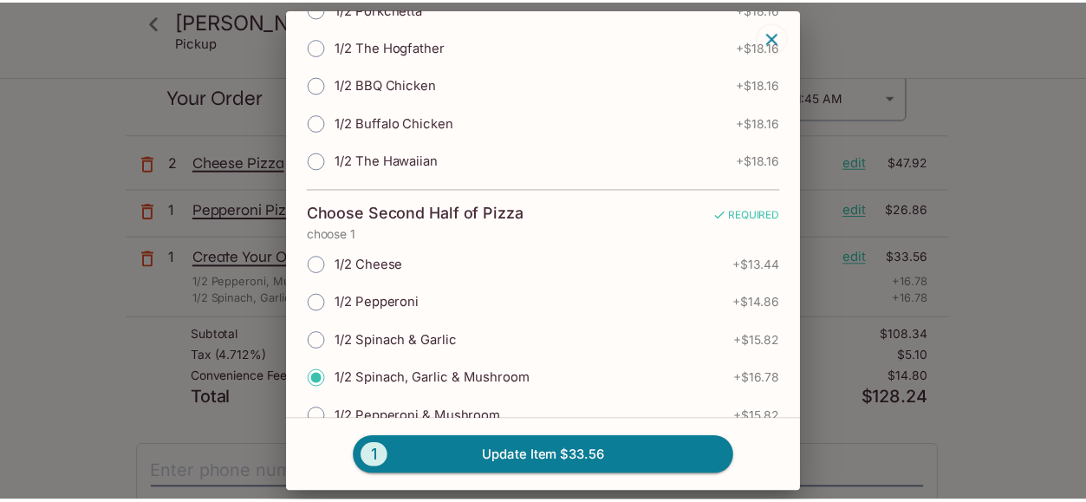
scroll to position [765, 0]
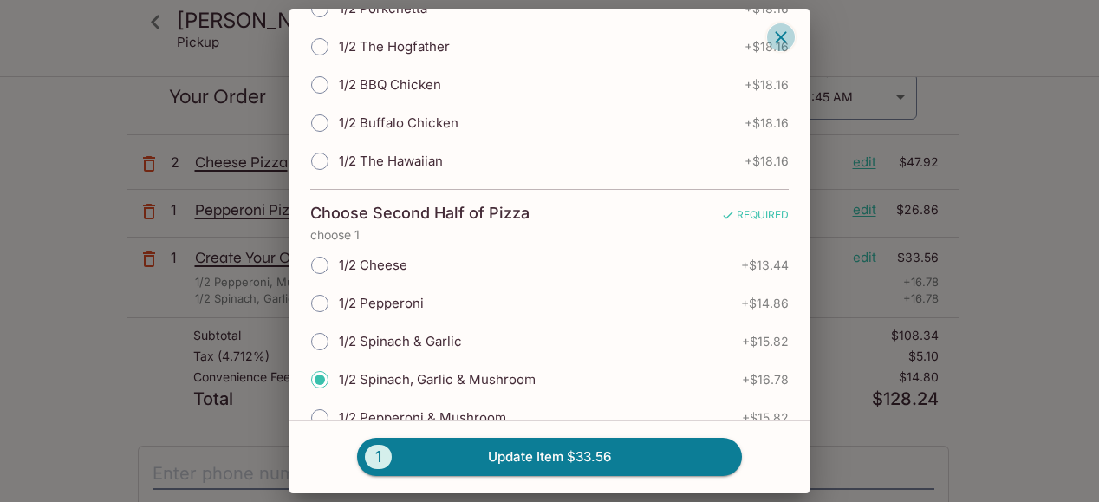
click at [773, 41] on icon "button" at bounding box center [781, 37] width 21 height 21
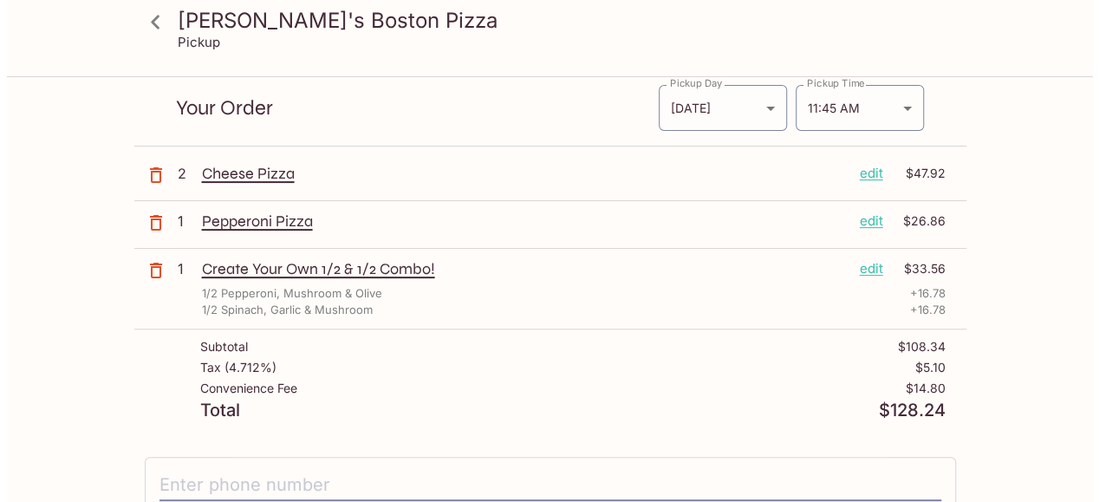
scroll to position [126, 0]
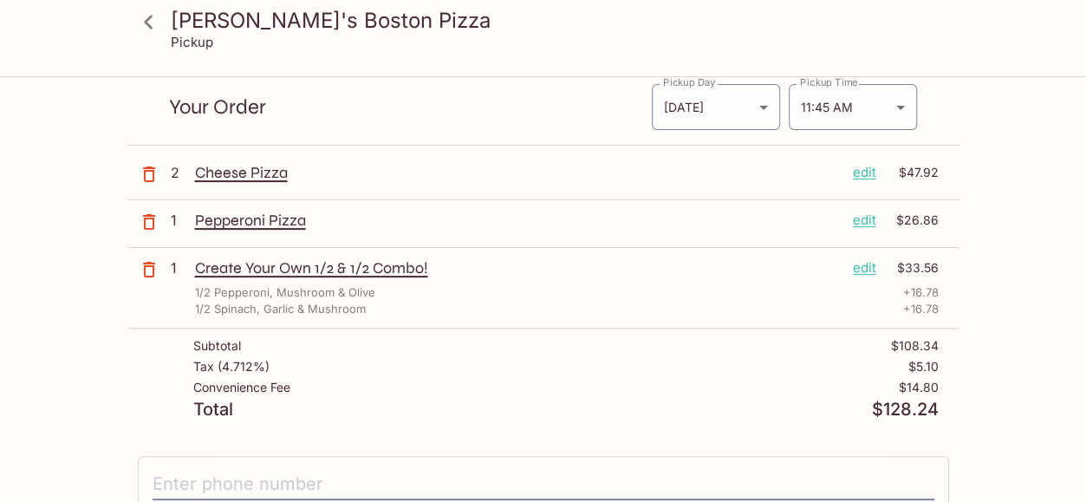
click at [864, 264] on p "edit" at bounding box center [864, 267] width 23 height 19
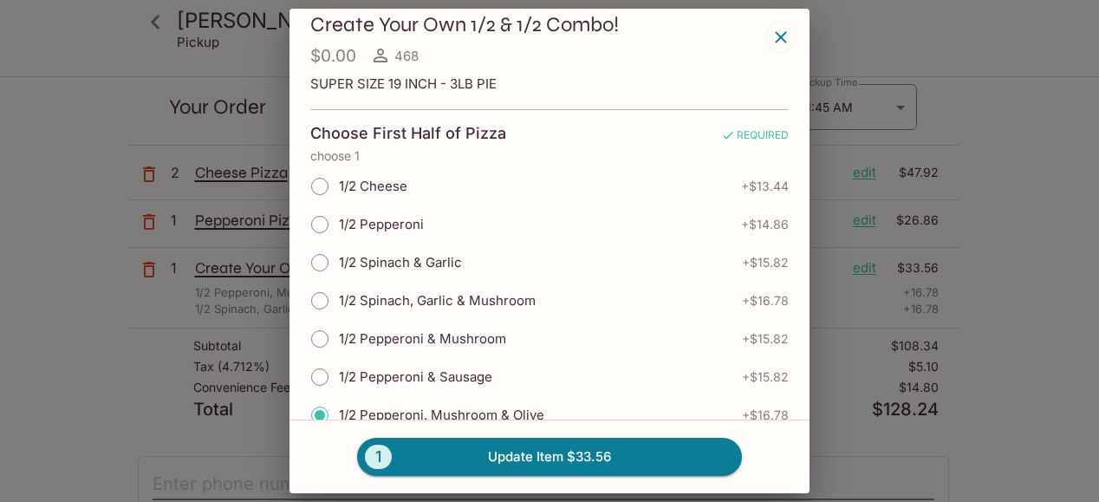
scroll to position [17, 0]
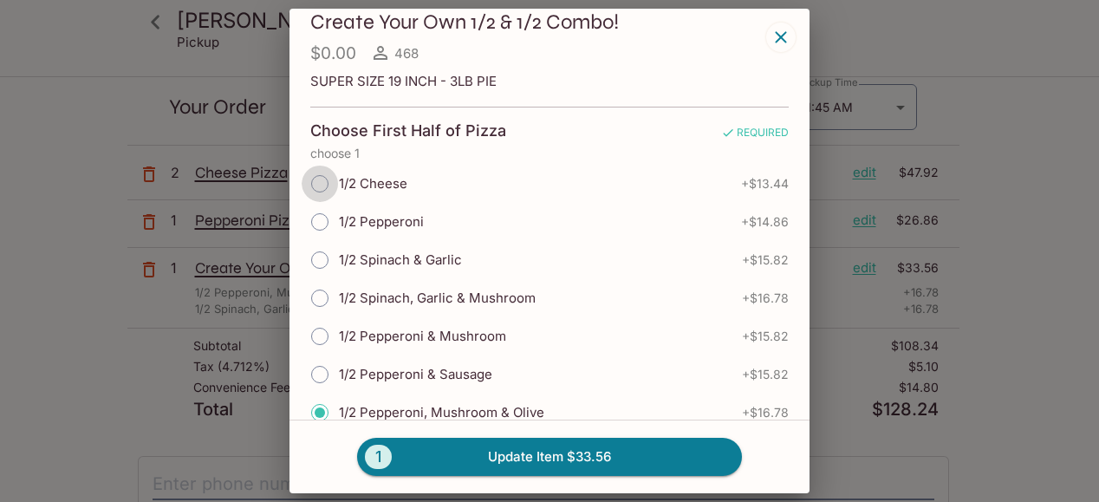
click at [320, 179] on input "1/2 Cheese" at bounding box center [320, 184] width 36 height 36
radio input "true"
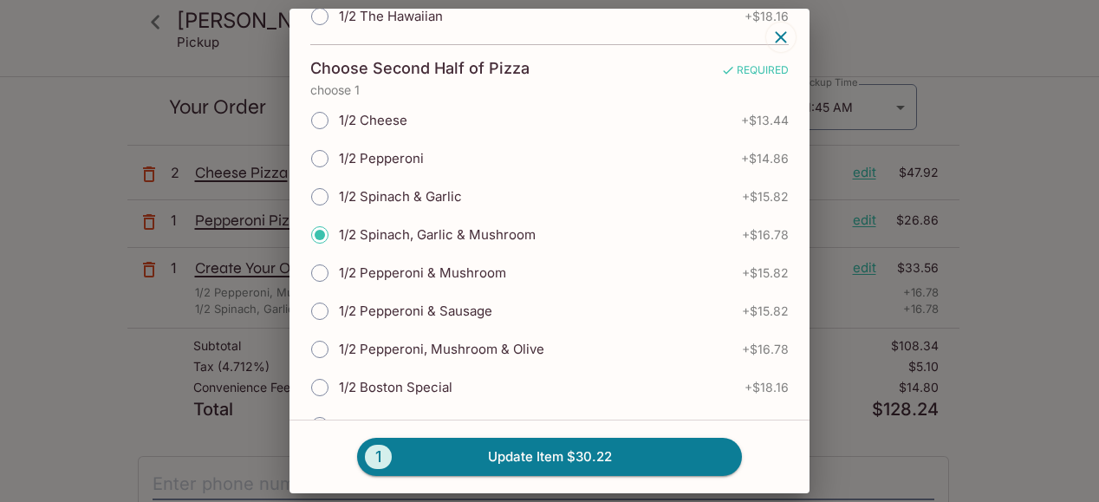
scroll to position [994, 0]
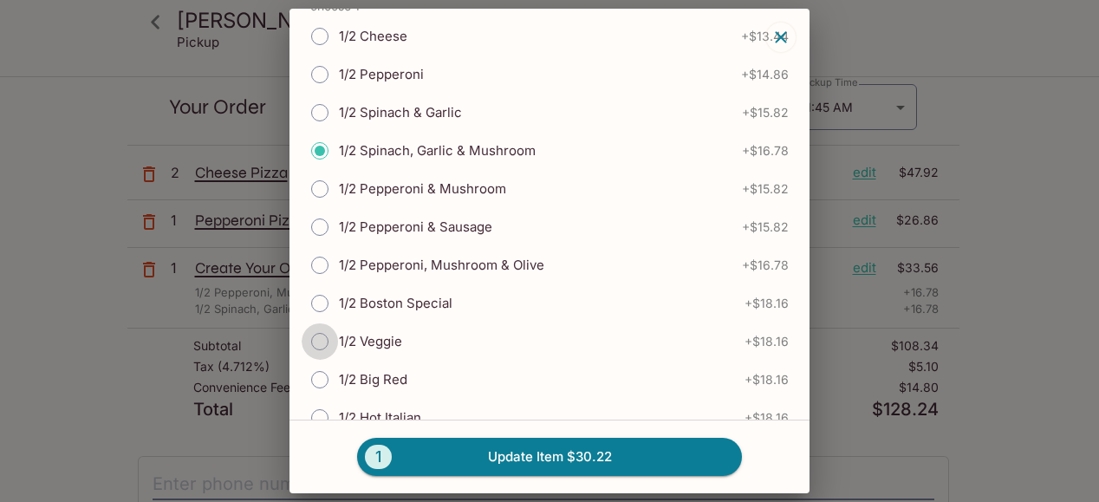
click at [317, 323] on input "1/2 Veggie" at bounding box center [320, 341] width 36 height 36
radio input "true"
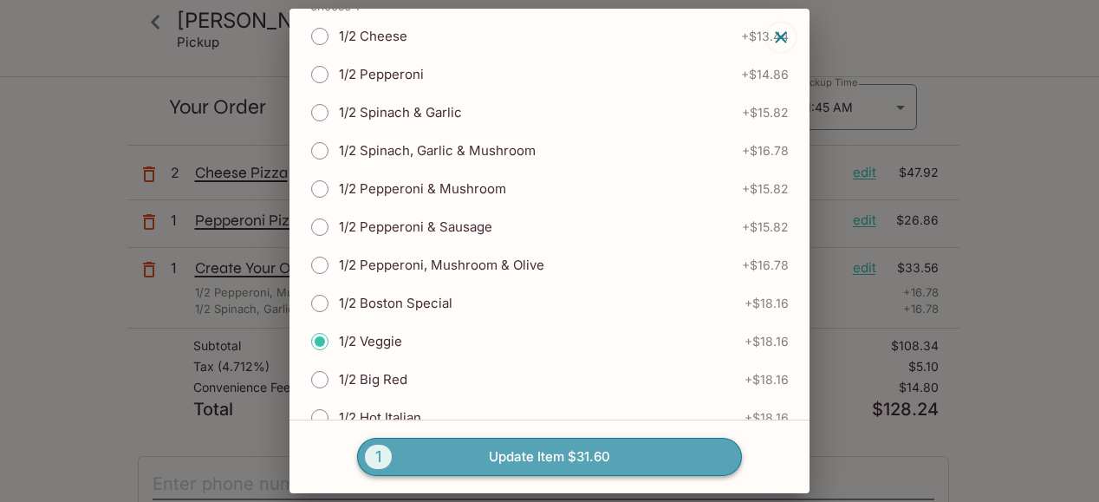
click at [539, 460] on button "1 Update Item $31.60" at bounding box center [549, 457] width 385 height 38
radio input "true"
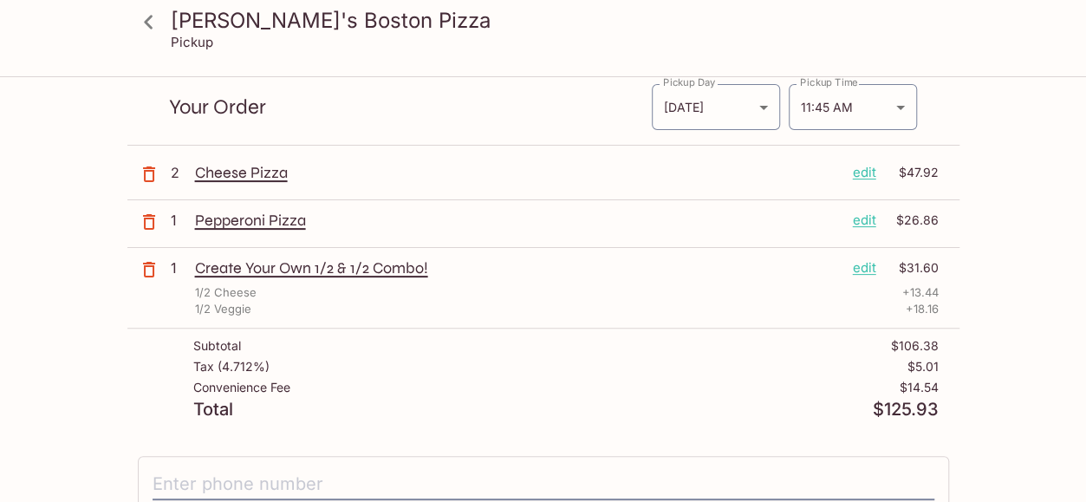
click at [857, 172] on p "edit" at bounding box center [864, 172] width 23 height 19
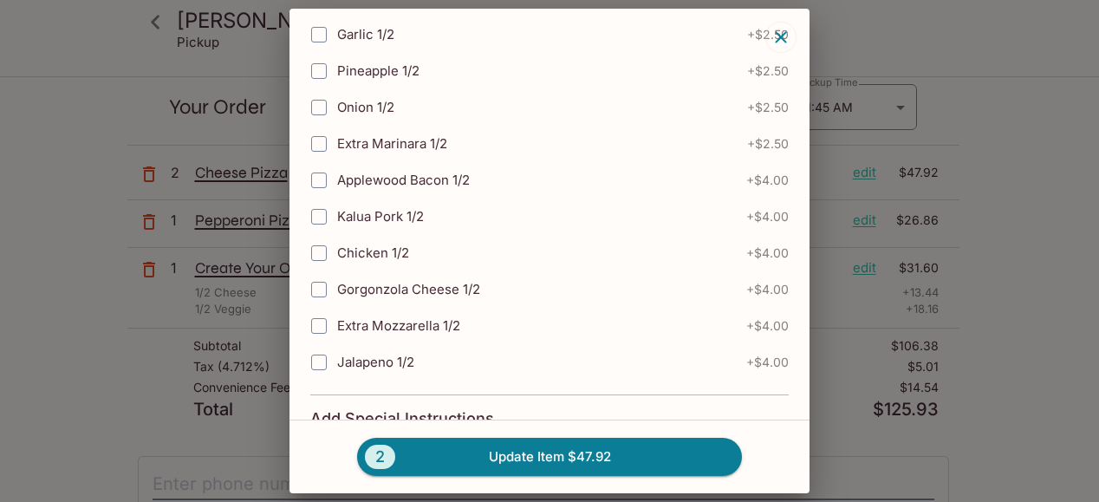
scroll to position [806, 0]
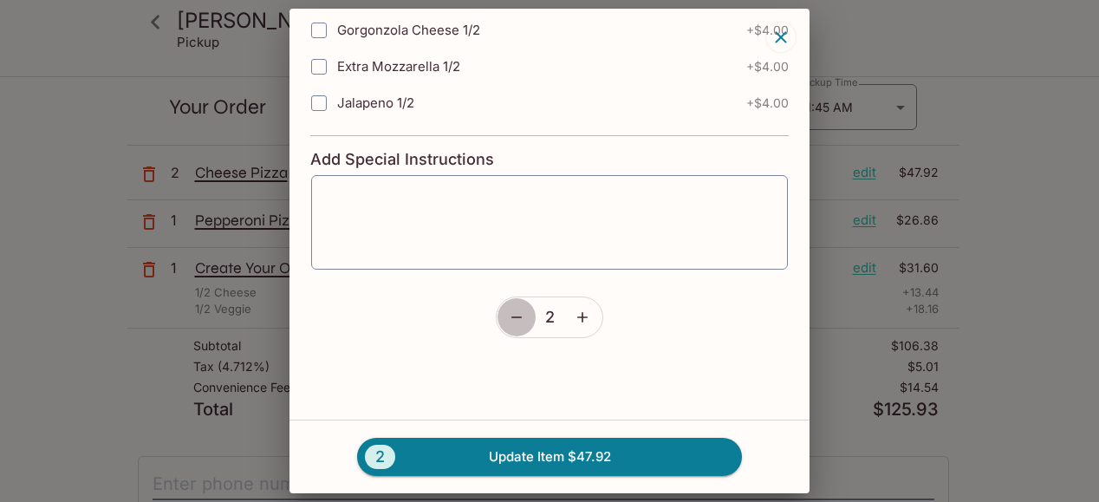
click at [511, 309] on icon "button" at bounding box center [516, 317] width 17 height 17
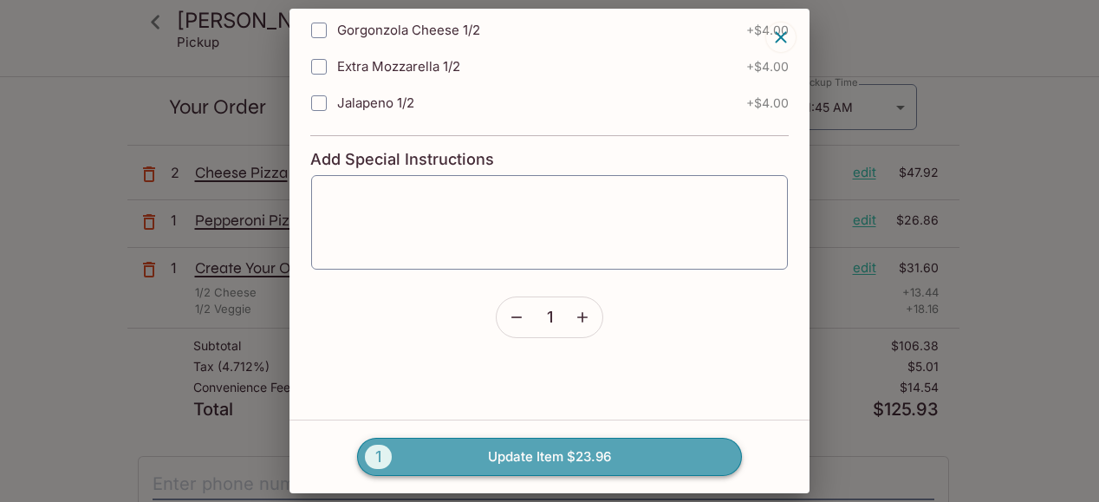
click at [562, 460] on button "1 Update Item $23.96" at bounding box center [549, 457] width 385 height 38
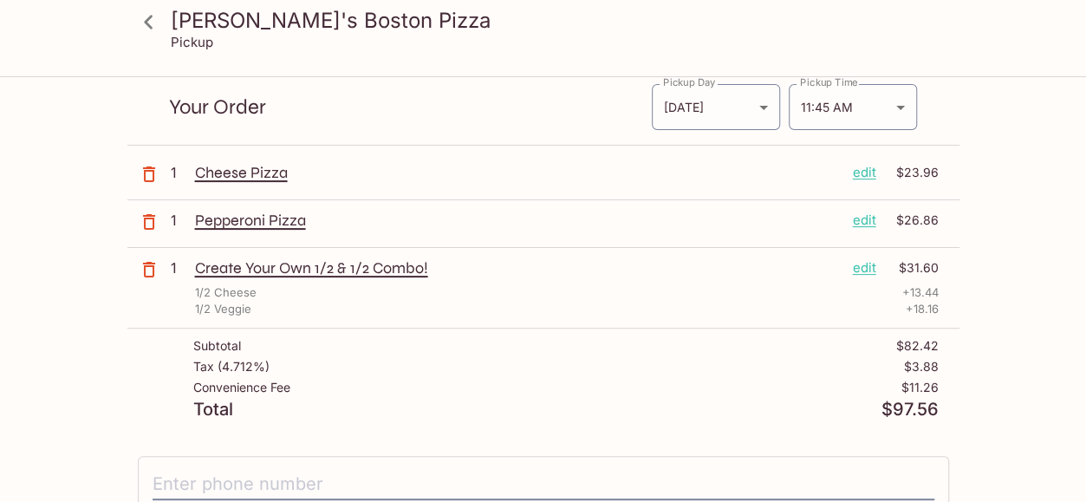
click at [866, 171] on p "edit" at bounding box center [864, 172] width 23 height 19
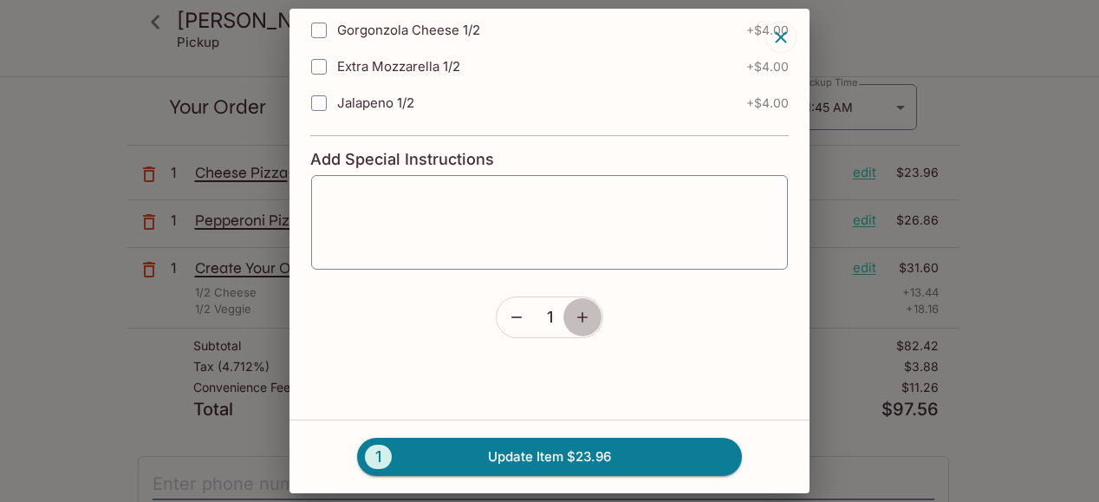
click at [574, 309] on icon "button" at bounding box center [582, 317] width 17 height 17
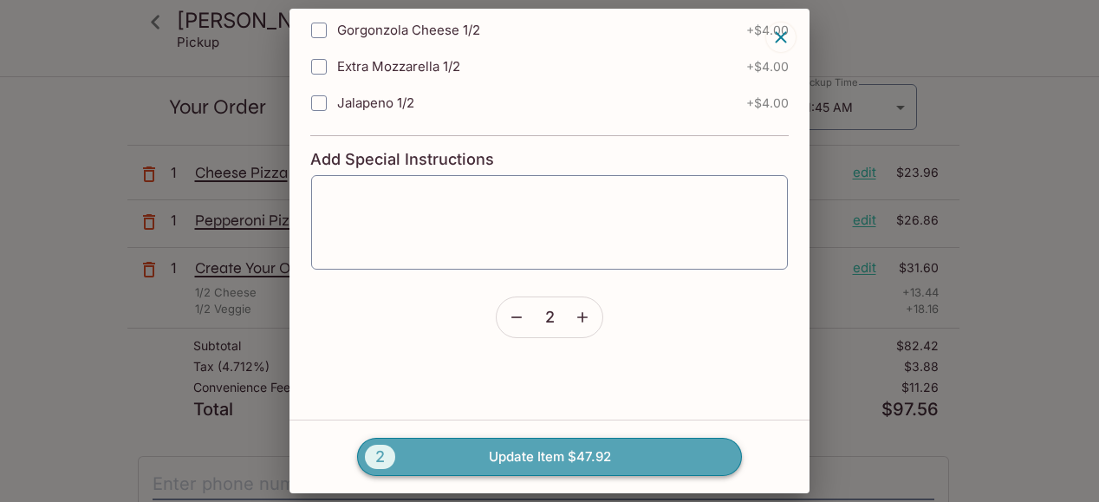
click at [567, 452] on button "2 Update Item $47.92" at bounding box center [549, 457] width 385 height 38
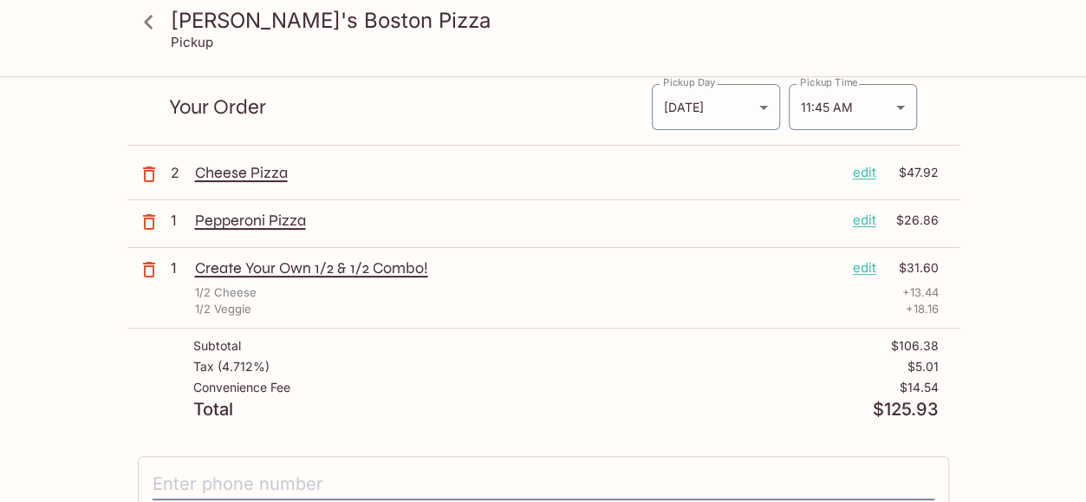
click at [869, 266] on p "edit" at bounding box center [864, 267] width 23 height 19
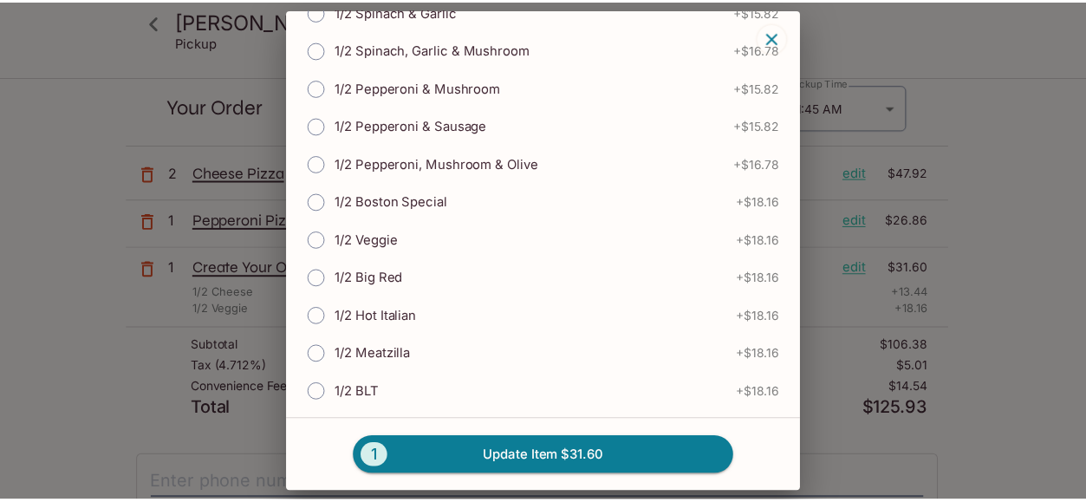
scroll to position [1096, 0]
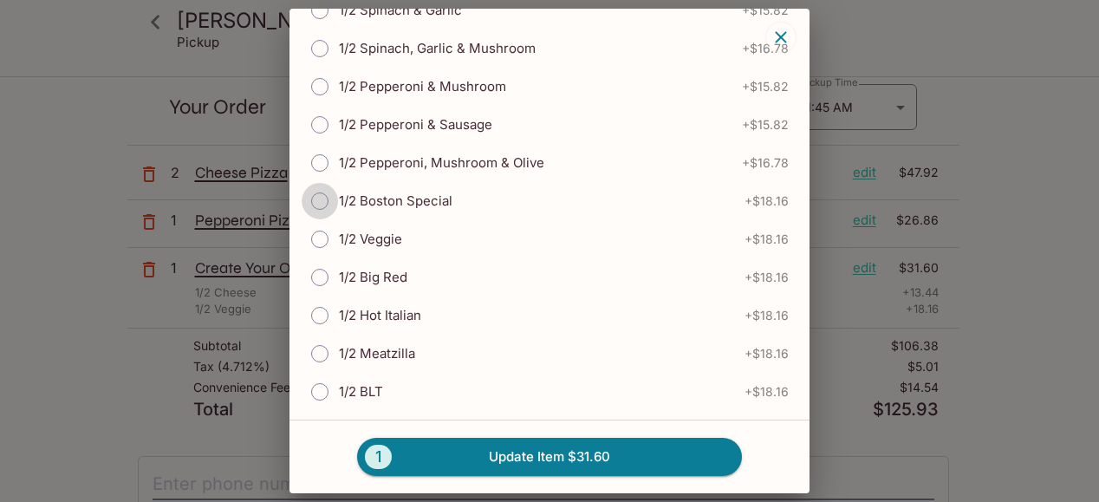
click at [319, 183] on input "1/2 Boston Special" at bounding box center [320, 201] width 36 height 36
radio input "true"
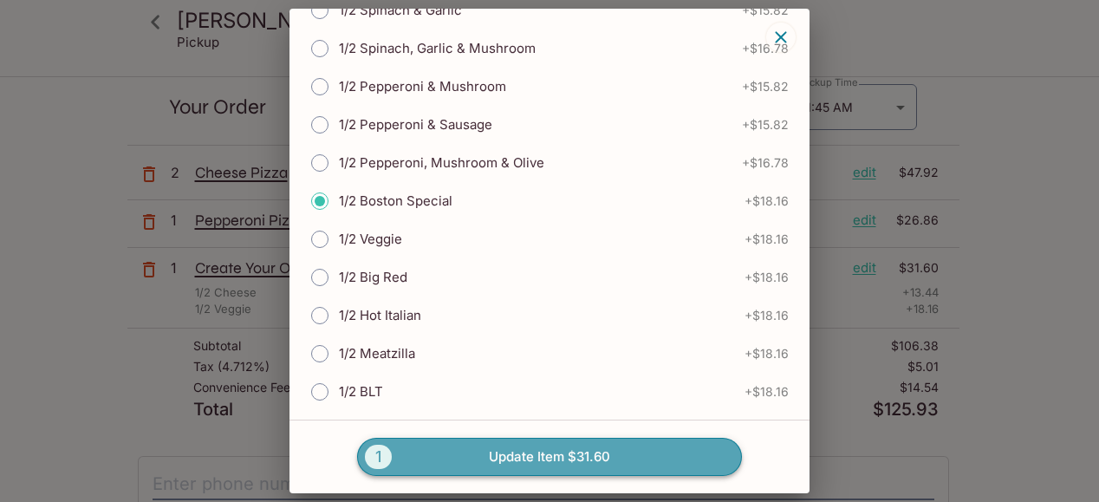
click at [564, 453] on button "1 Update Item $31.60" at bounding box center [549, 457] width 385 height 38
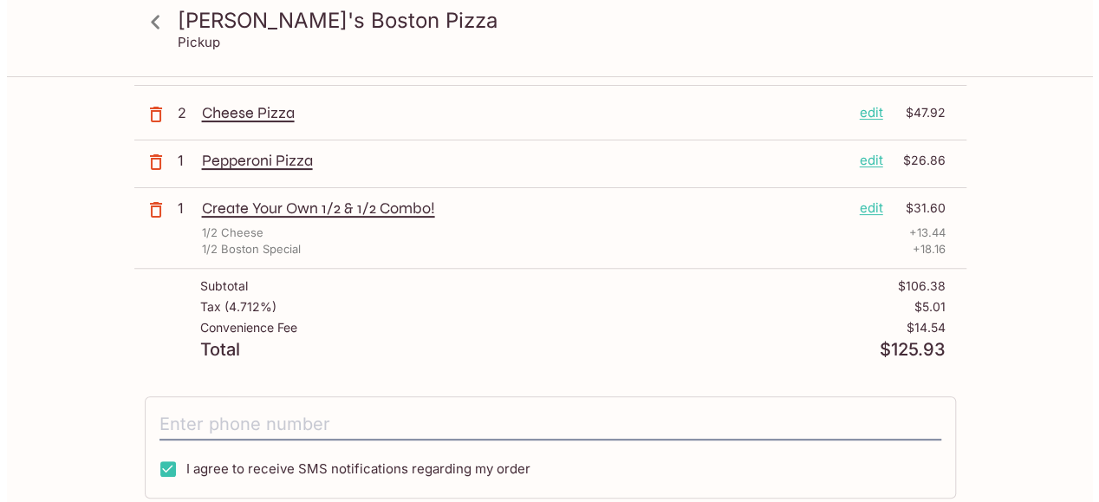
scroll to position [186, 0]
click at [862, 203] on p "edit" at bounding box center [864, 207] width 23 height 19
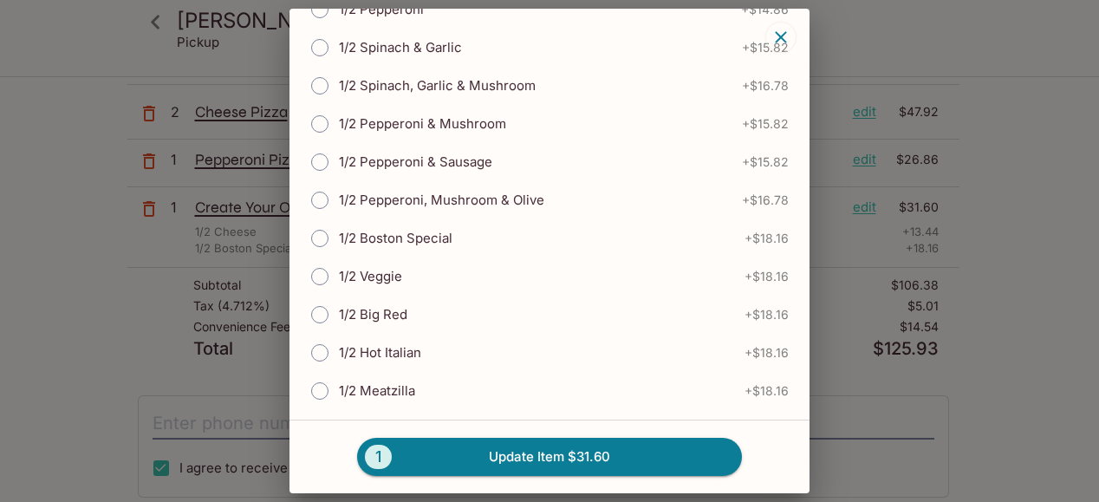
scroll to position [231, 0]
click at [323, 268] on input "1/2 Veggie" at bounding box center [320, 276] width 36 height 36
radio input "true"
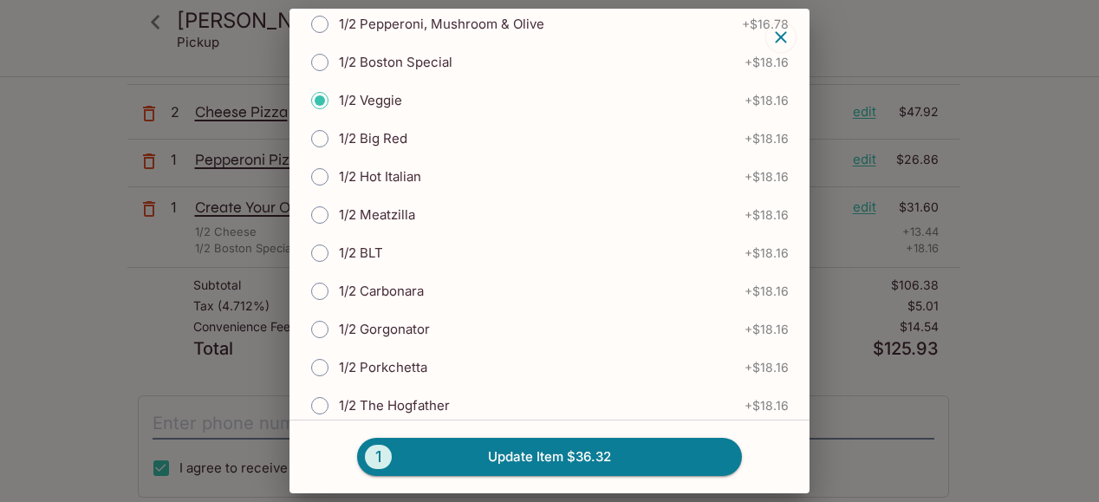
scroll to position [195, 0]
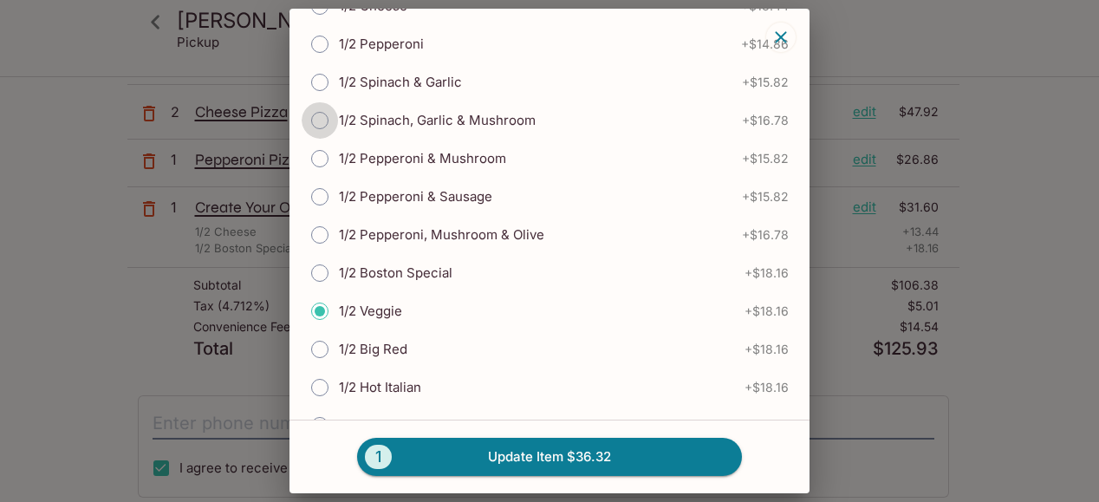
click at [318, 120] on input "1/2 Spinach, Garlic & Mushroom" at bounding box center [320, 120] width 36 height 36
radio input "true"
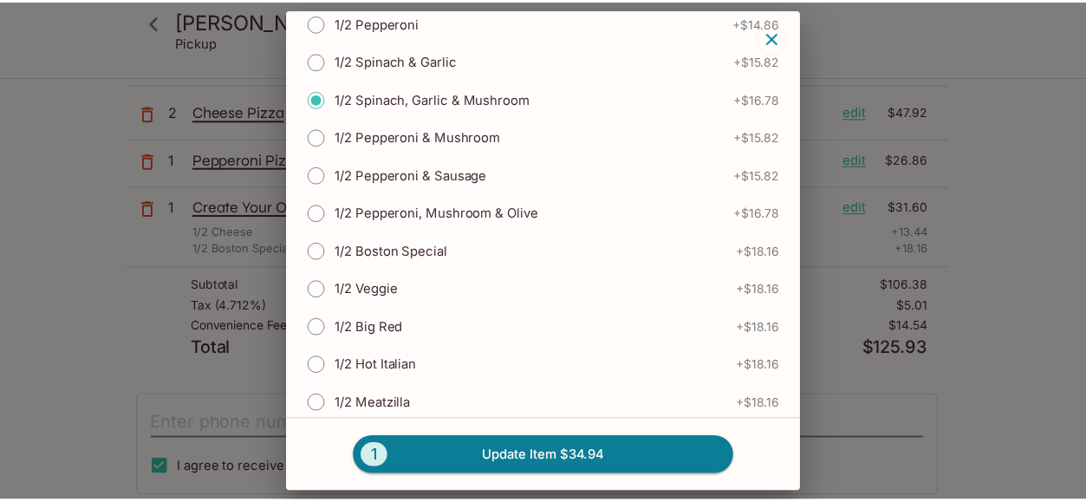
scroll to position [217, 0]
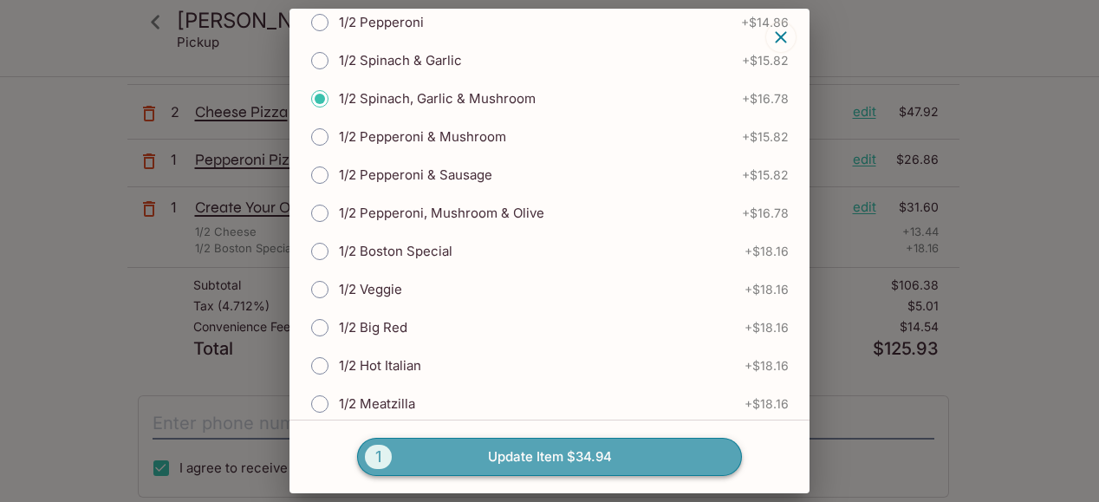
click at [563, 459] on button "1 Update Item $34.94" at bounding box center [549, 457] width 385 height 38
radio input "true"
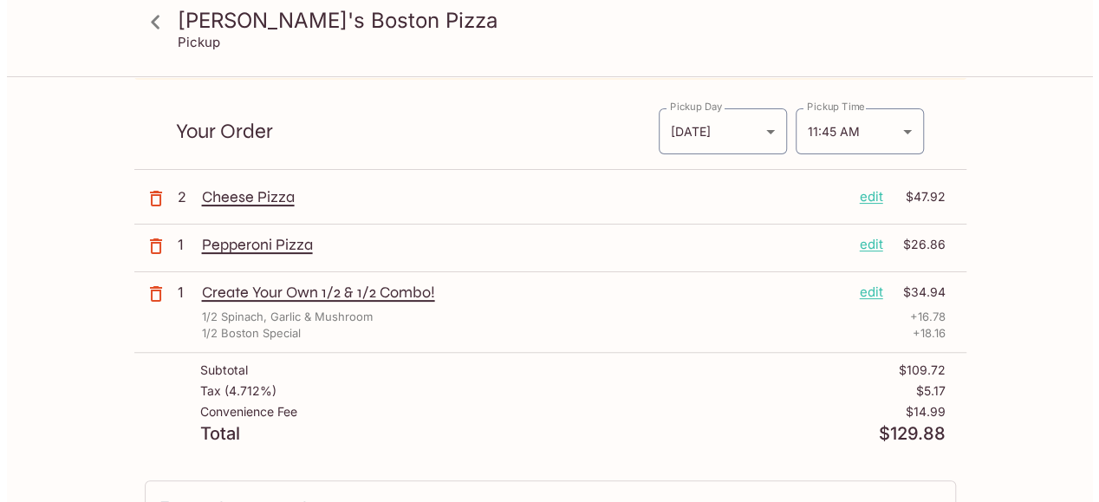
scroll to position [102, 0]
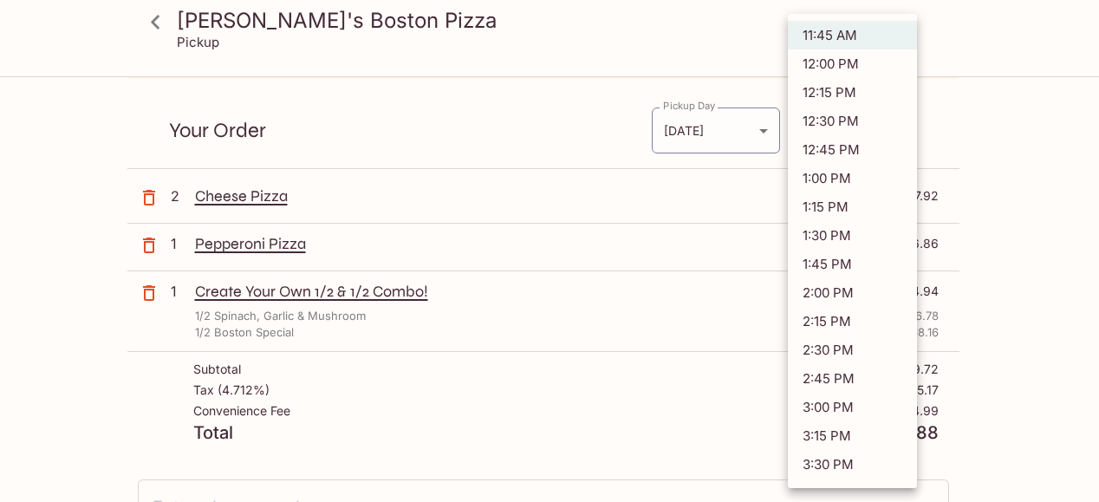
click at [898, 129] on body "[PERSON_NAME]'s Boston Pizza Pickup [PERSON_NAME]'s Boston Pizza [STREET_ADDRES…" at bounding box center [549, 227] width 1099 height 502
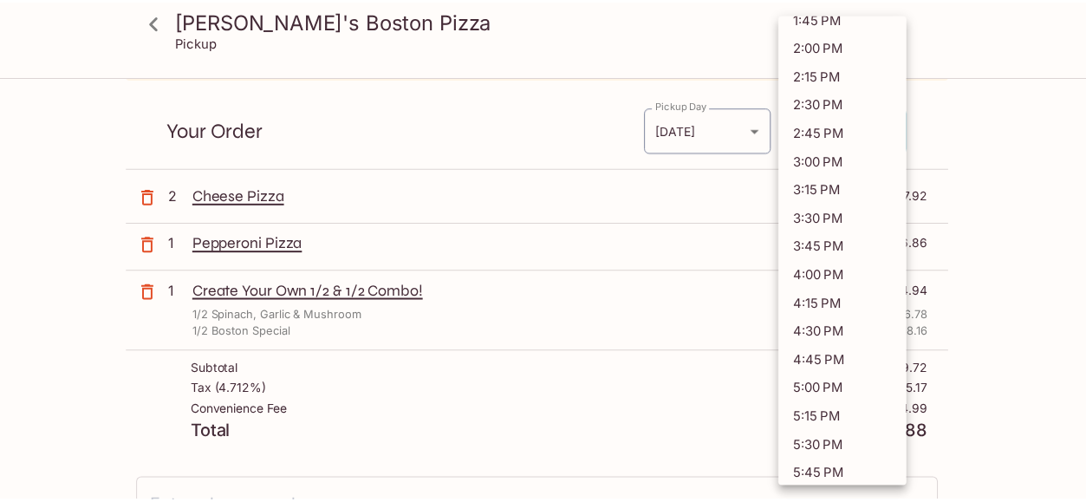
scroll to position [262, 0]
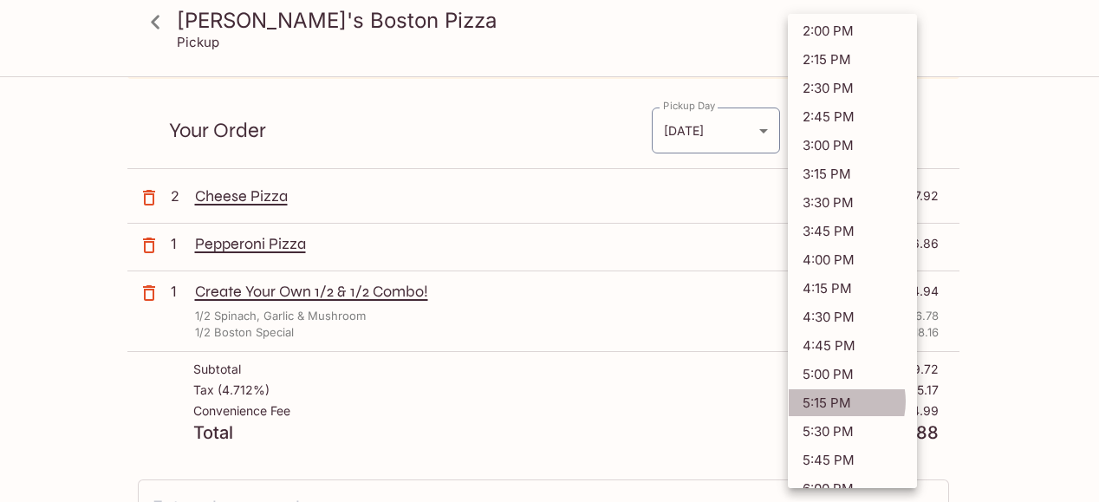
click at [832, 388] on li "5:15 PM" at bounding box center [852, 402] width 129 height 29
type input "[DATE]T03:15:00.000000Z"
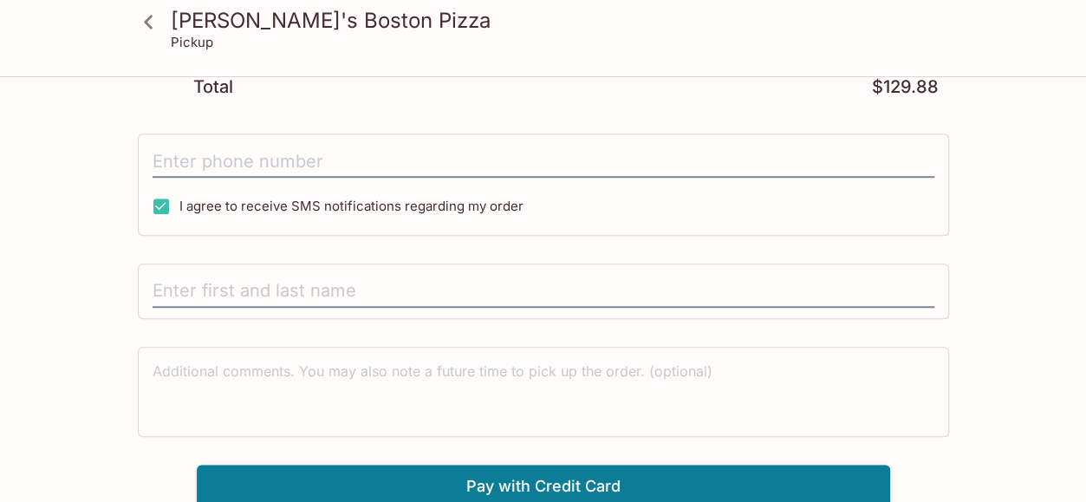
scroll to position [421, 0]
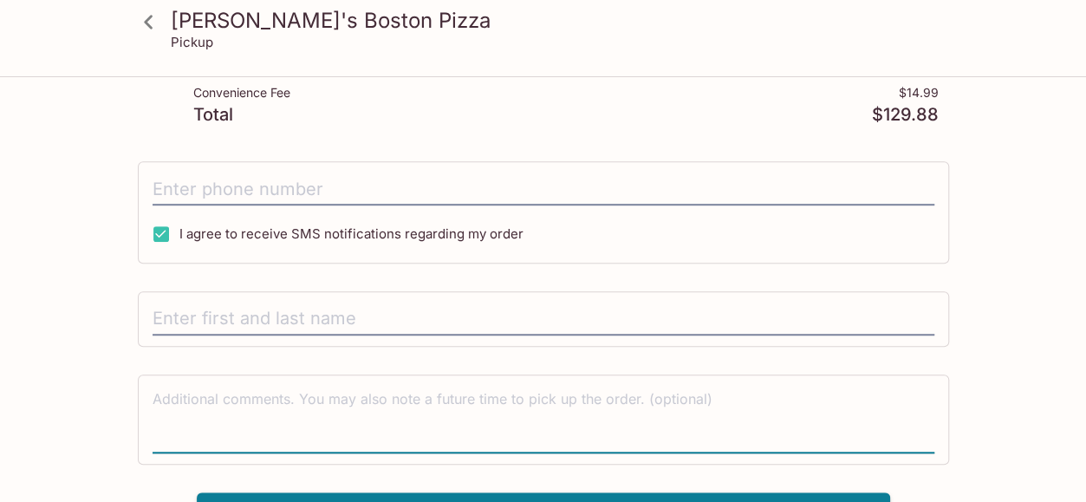
click at [399, 407] on textarea at bounding box center [544, 419] width 782 height 60
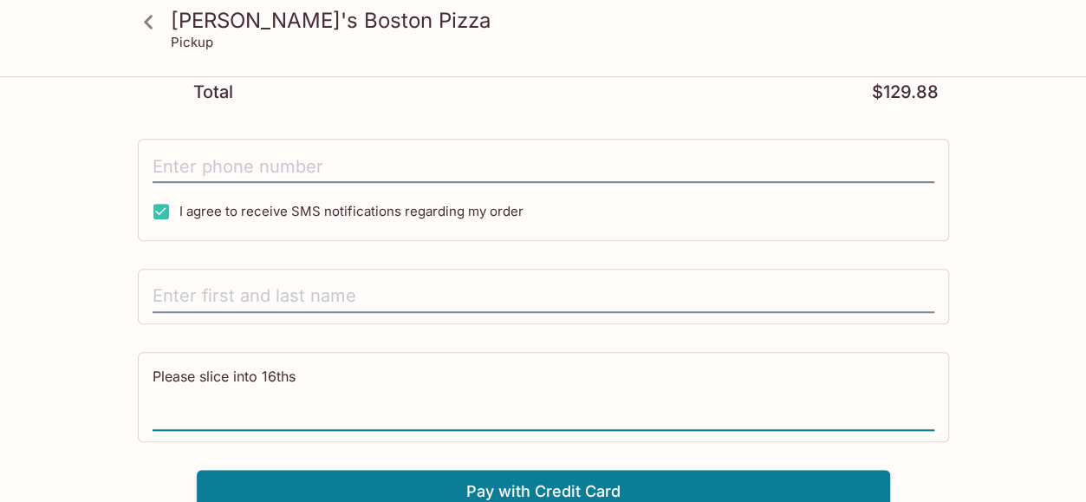
scroll to position [448, 0]
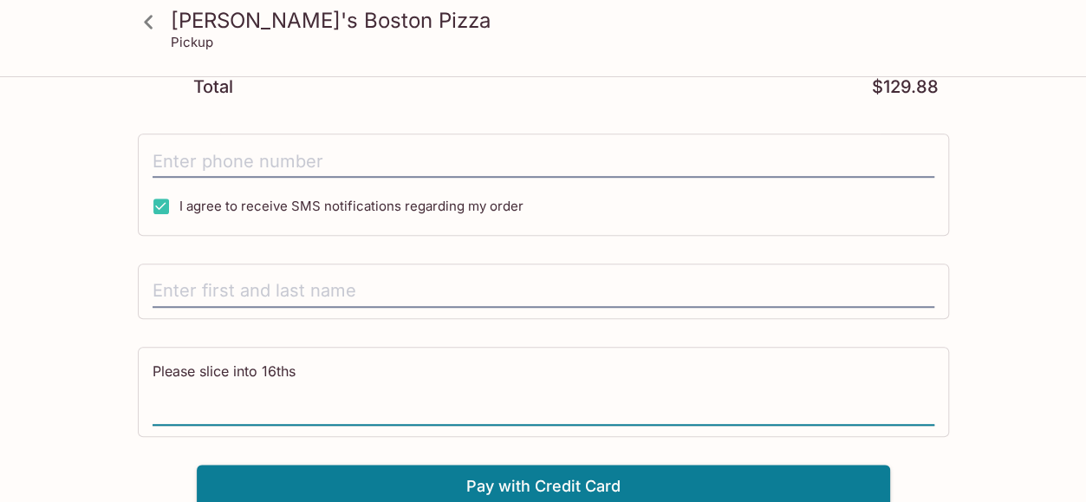
click at [231, 367] on textarea "Please slice into 16ths" at bounding box center [544, 392] width 782 height 60
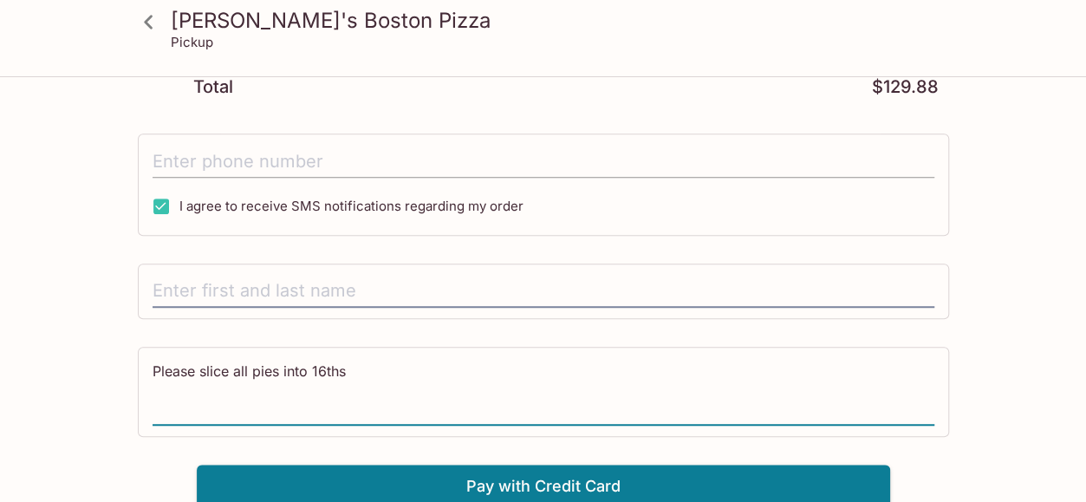
type textarea "Please slice all pies into 16ths"
click at [366, 164] on input "tel" at bounding box center [544, 161] width 782 height 33
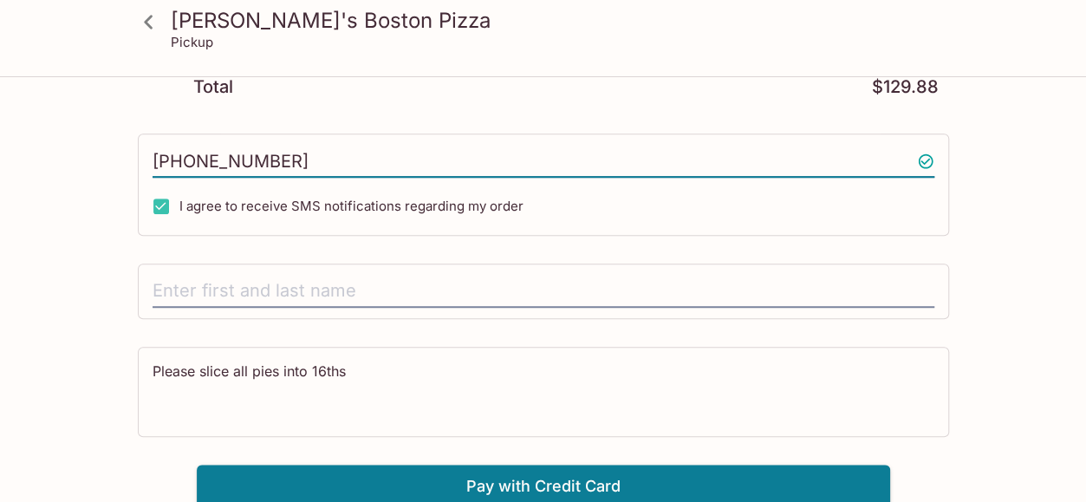
type input "[PHONE_NUMBER]"
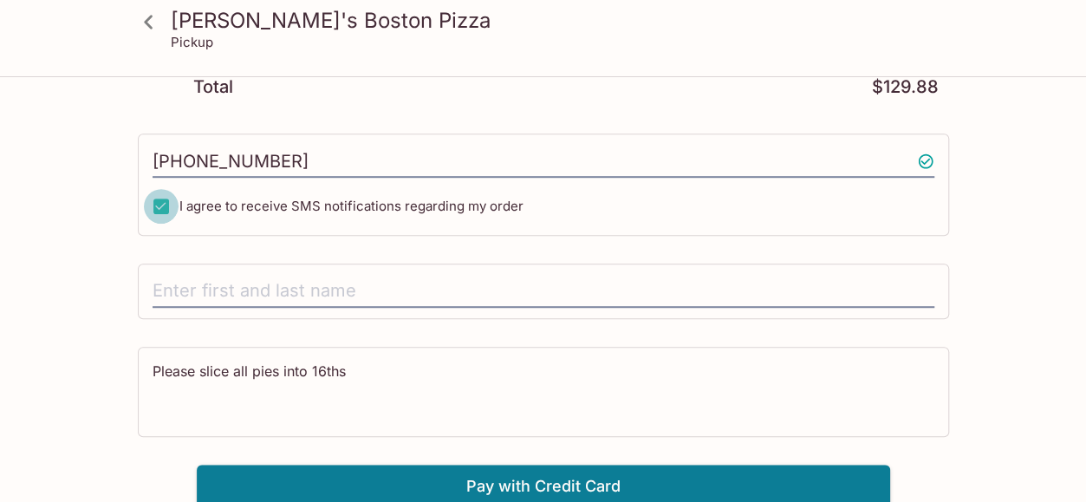
click at [156, 204] on input "I agree to receive SMS notifications regarding my order" at bounding box center [161, 206] width 35 height 35
drag, startPoint x: 158, startPoint y: 207, endPoint x: 224, endPoint y: 296, distance: 110.3
click at [224, 296] on div "[PERSON_NAME]'s Boston Pizza [STREET_ADDRESS] This restaurant is currently clos…" at bounding box center [543, 68] width 832 height 877
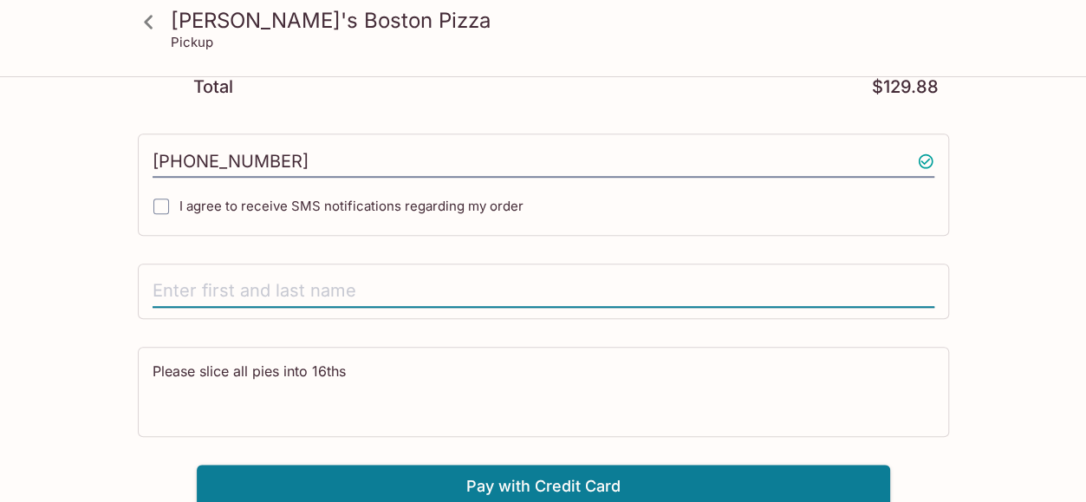
click at [224, 296] on input "text" at bounding box center [544, 291] width 782 height 33
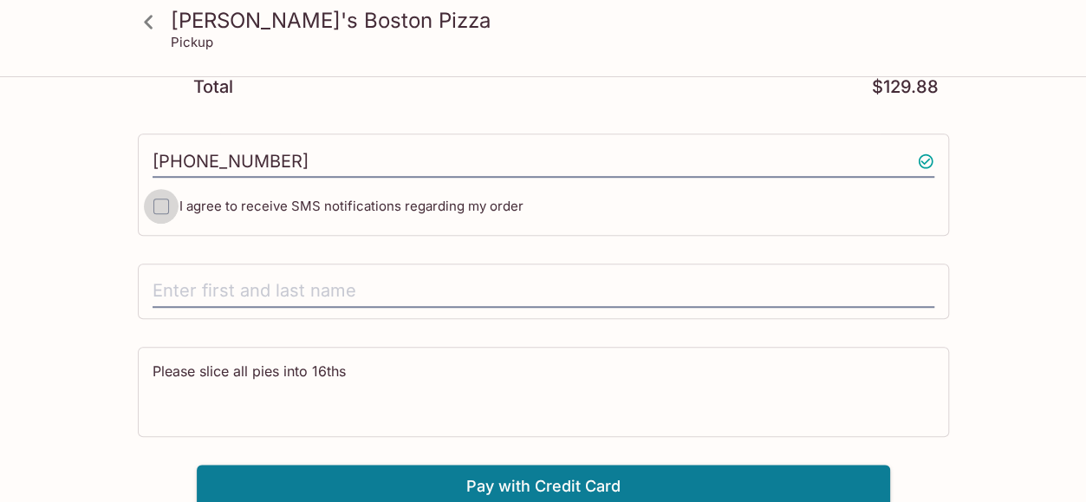
click at [158, 202] on input "I agree to receive SMS notifications regarding my order" at bounding box center [161, 206] width 35 height 35
checkbox input "true"
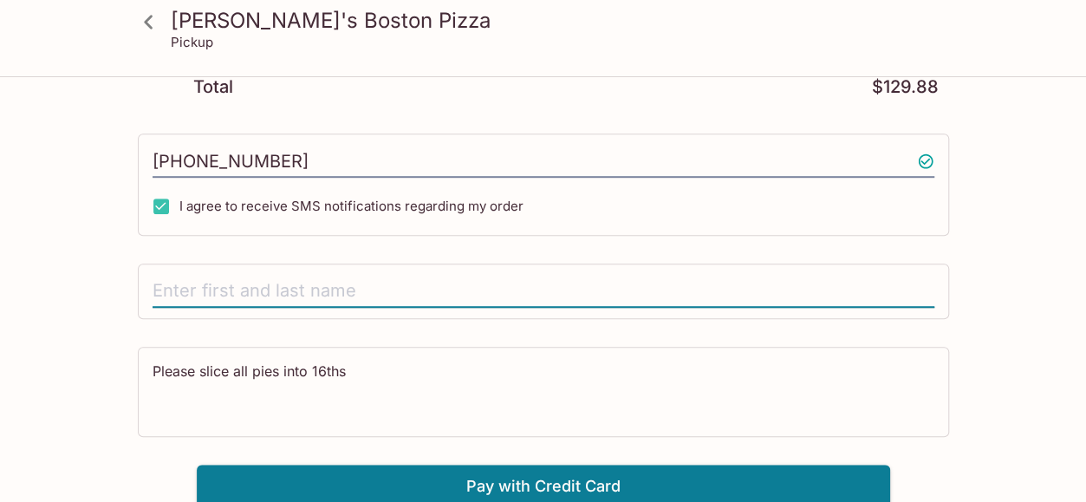
click at [238, 290] on input "text" at bounding box center [544, 291] width 782 height 33
type input "[PERSON_NAME]"
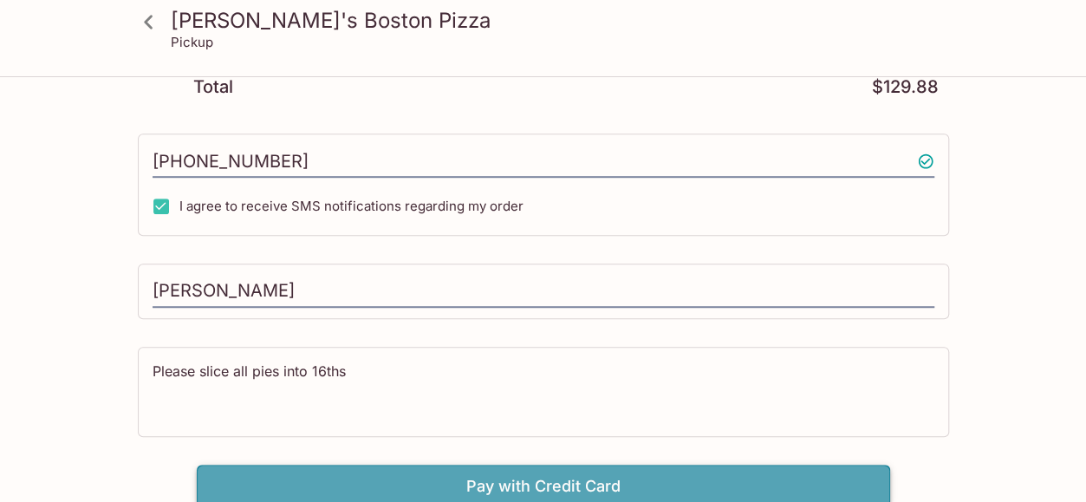
click at [597, 473] on button "Pay with Credit Card" at bounding box center [544, 486] width 694 height 43
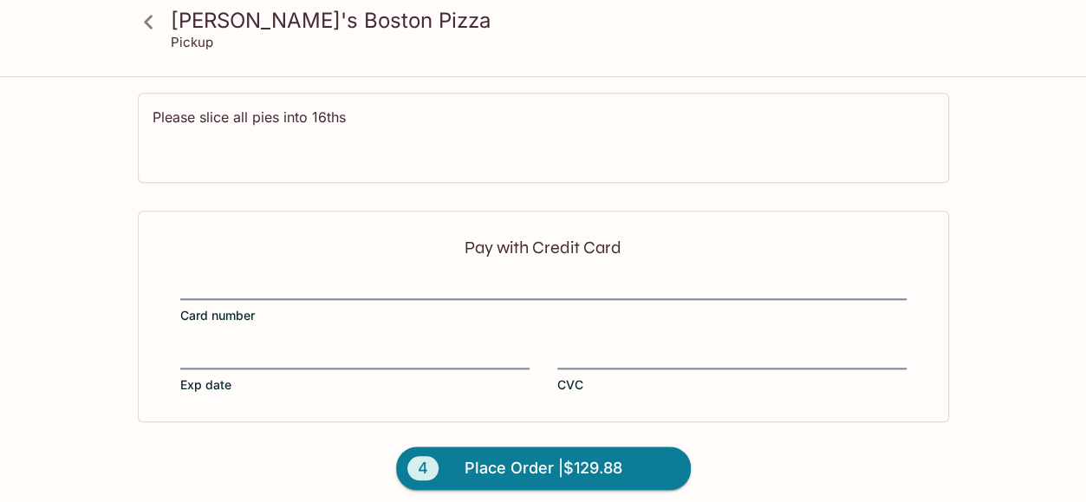
scroll to position [708, 0]
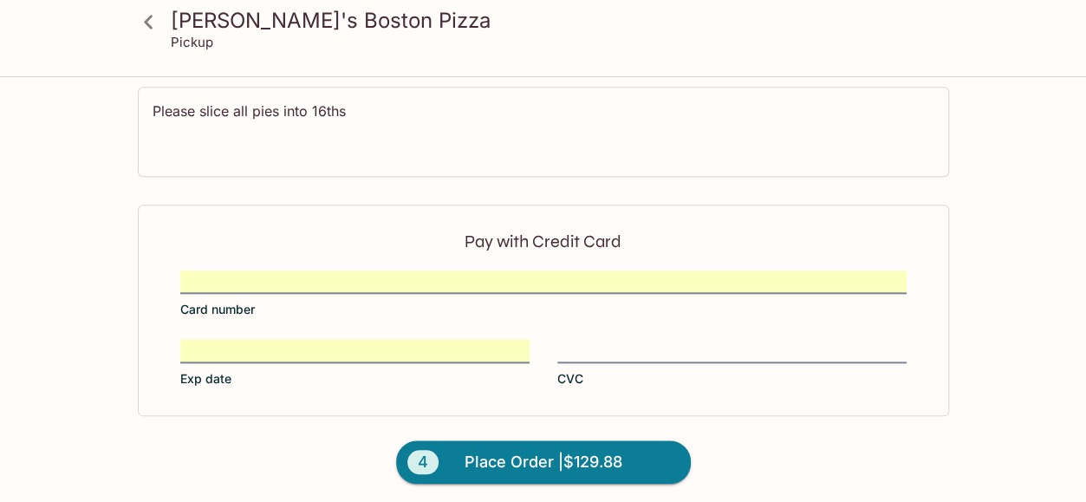
click at [626, 332] on div "Pay with Credit Card Card number Exp date CVC" at bounding box center [544, 311] width 812 height 212
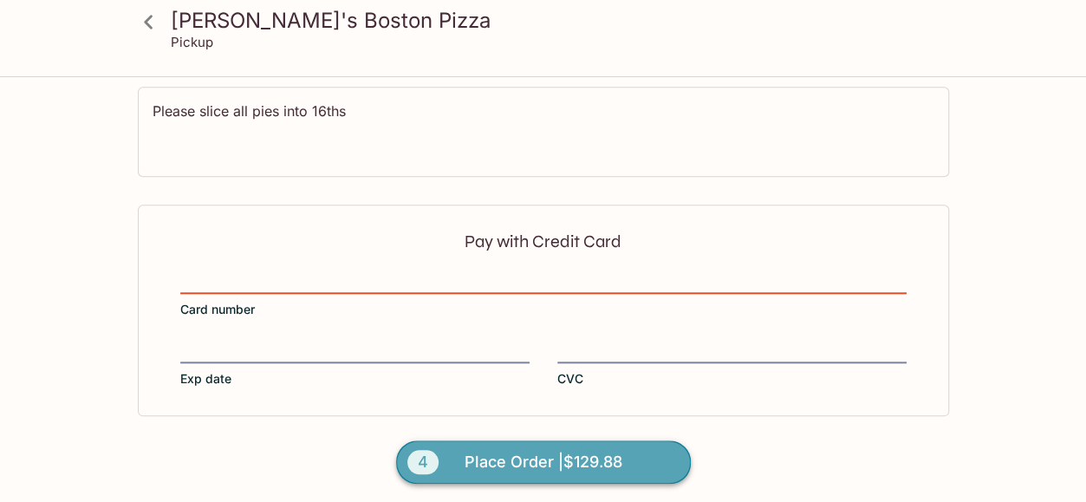
click at [634, 454] on button "4 Place Order | $129.88" at bounding box center [543, 461] width 295 height 43
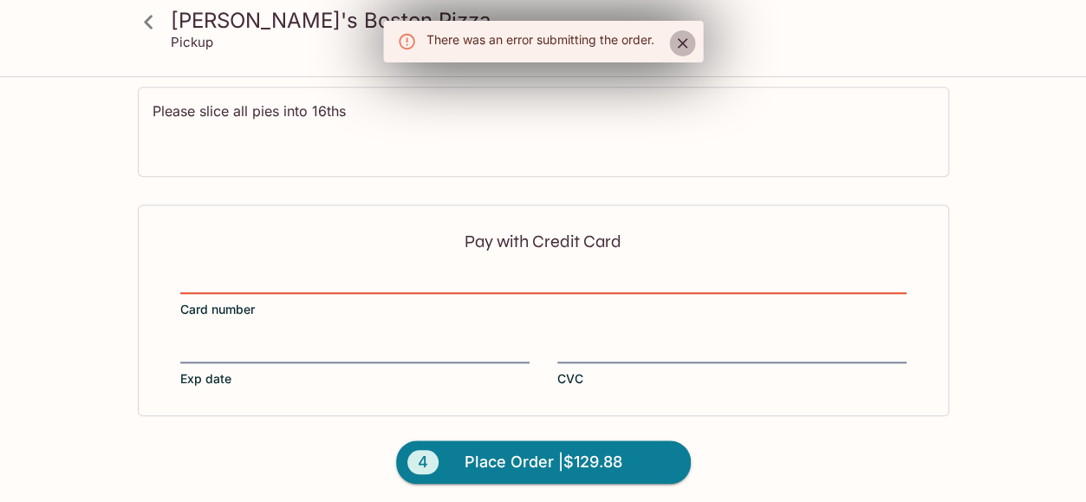
click at [680, 44] on icon "Close" at bounding box center [682, 43] width 17 height 17
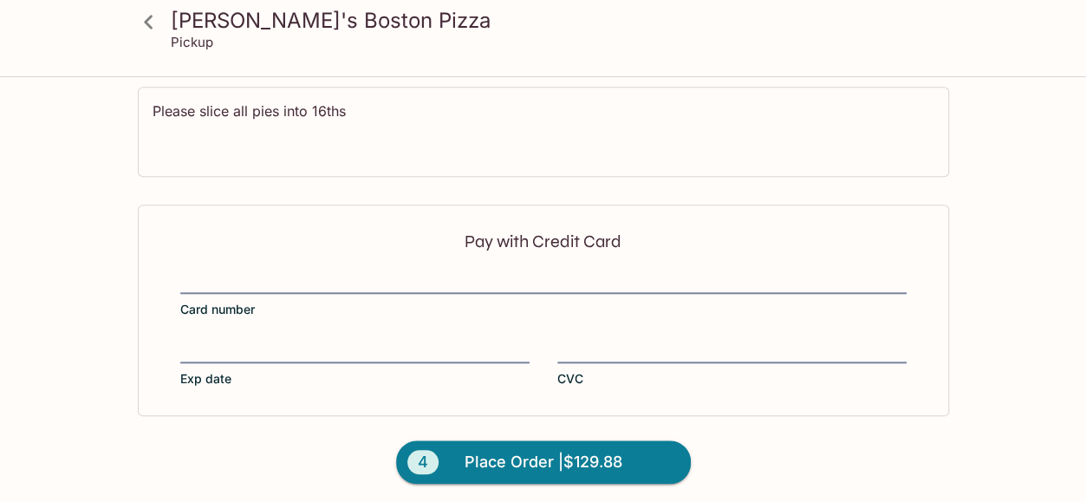
click at [416, 233] on p "Pay with Credit Card" at bounding box center [543, 241] width 727 height 16
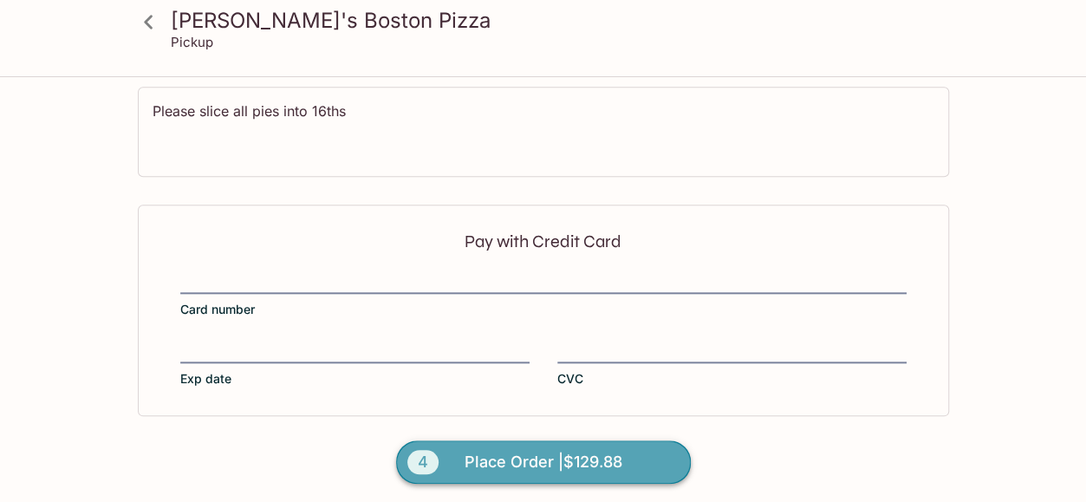
click at [536, 458] on span "Place Order | $129.88" at bounding box center [544, 462] width 158 height 28
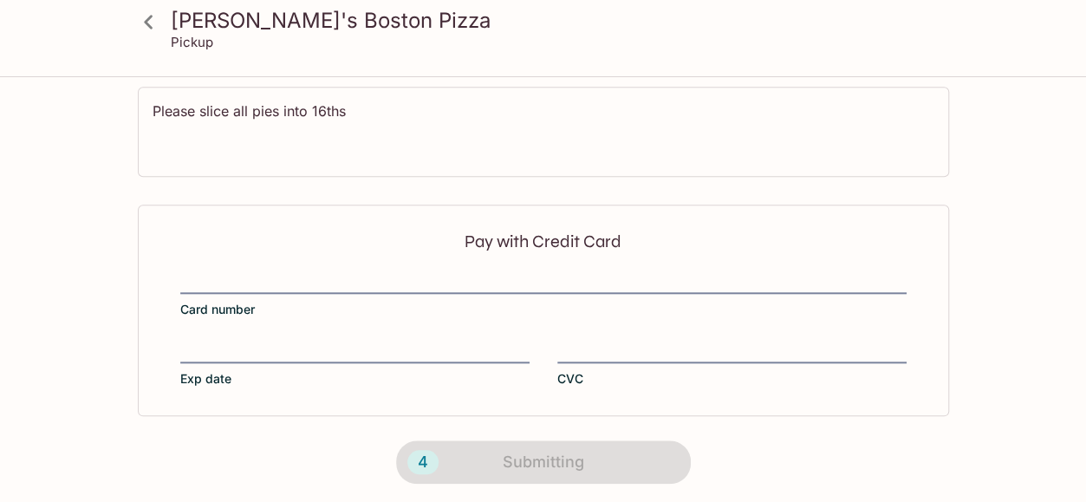
scroll to position [450, 0]
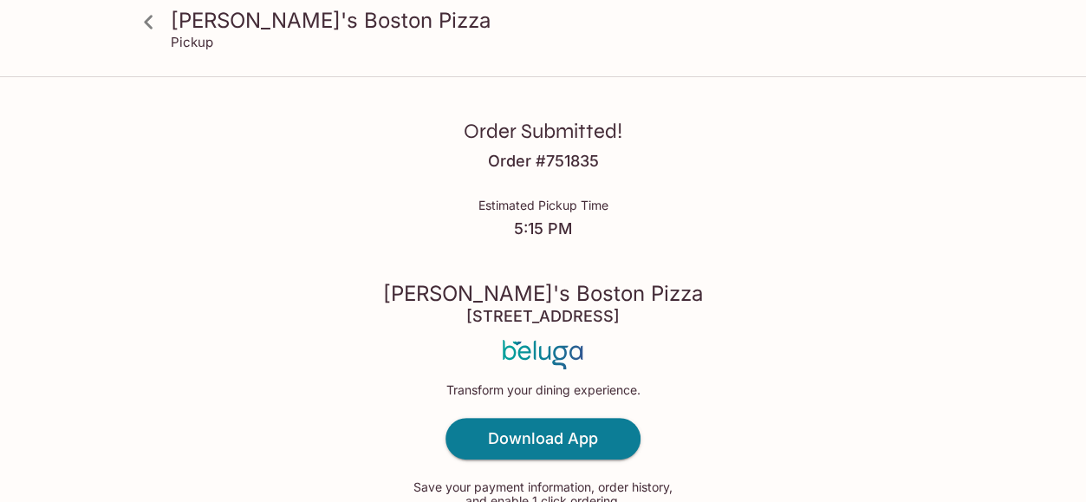
scroll to position [6, 0]
